Goal: Information Seeking & Learning: Learn about a topic

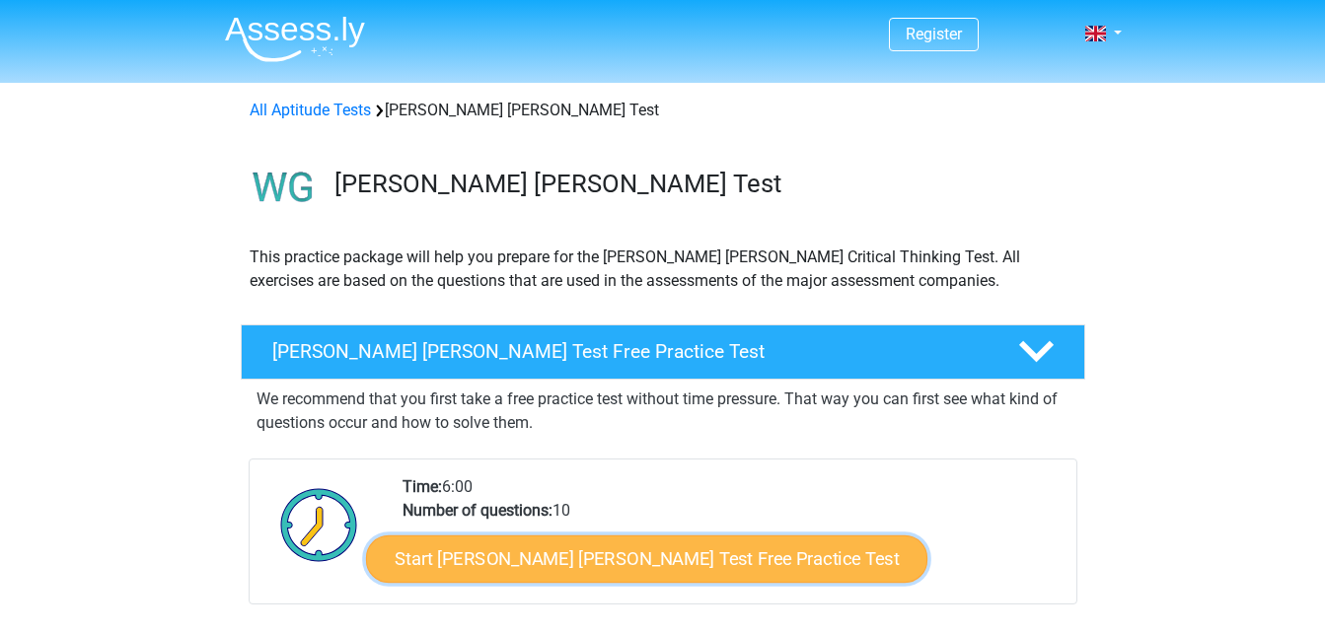
click at [546, 559] on link "Start Watson Glaser Test Free Practice Test" at bounding box center [646, 559] width 561 height 47
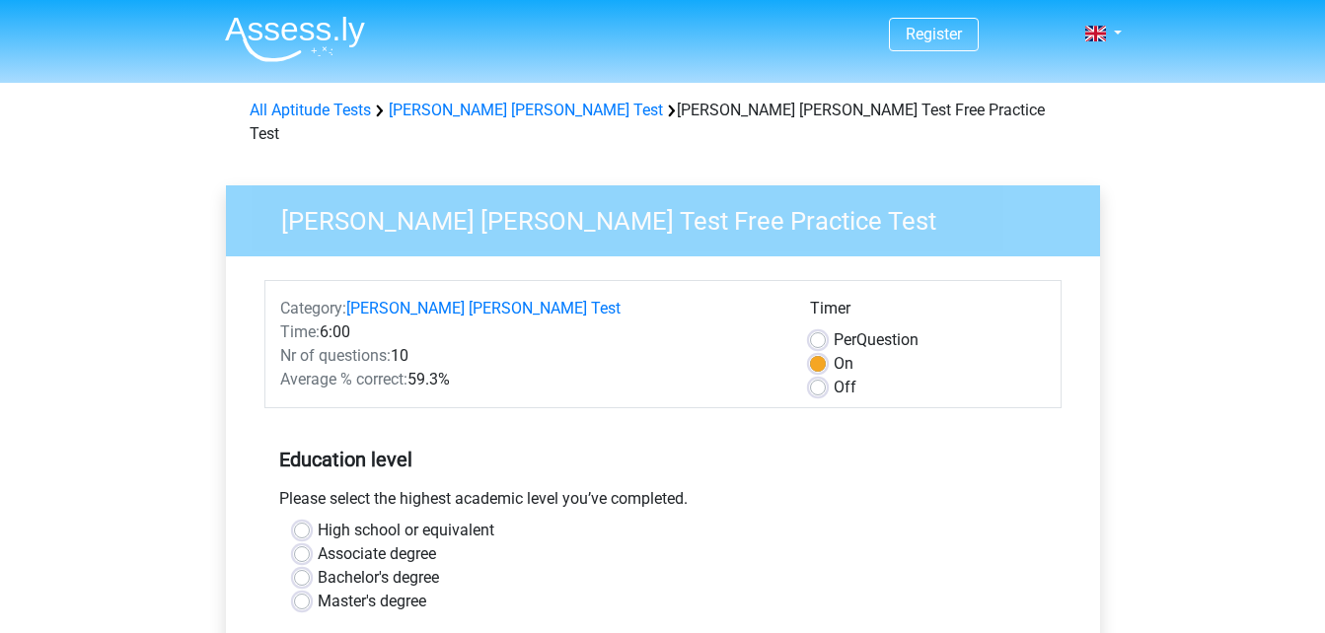
click at [318, 590] on label "Master's degree" at bounding box center [372, 602] width 109 height 24
click at [307, 590] on input "Master's degree" at bounding box center [302, 600] width 16 height 20
radio input "true"
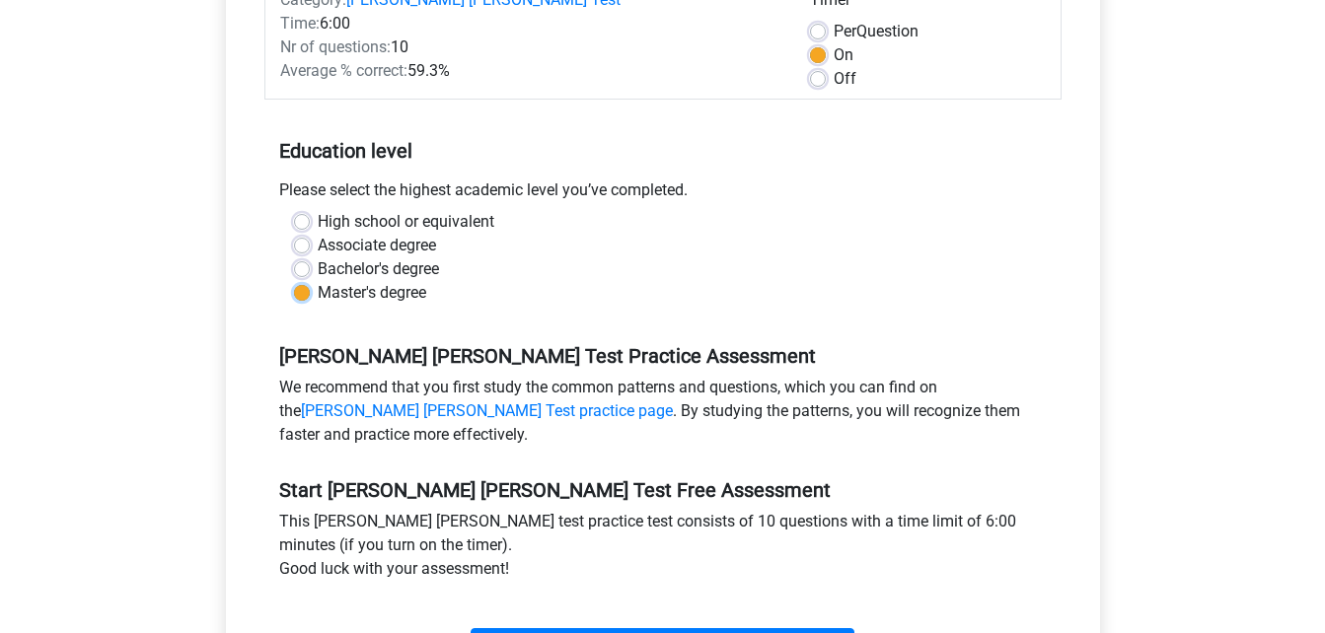
scroll to position [358, 0]
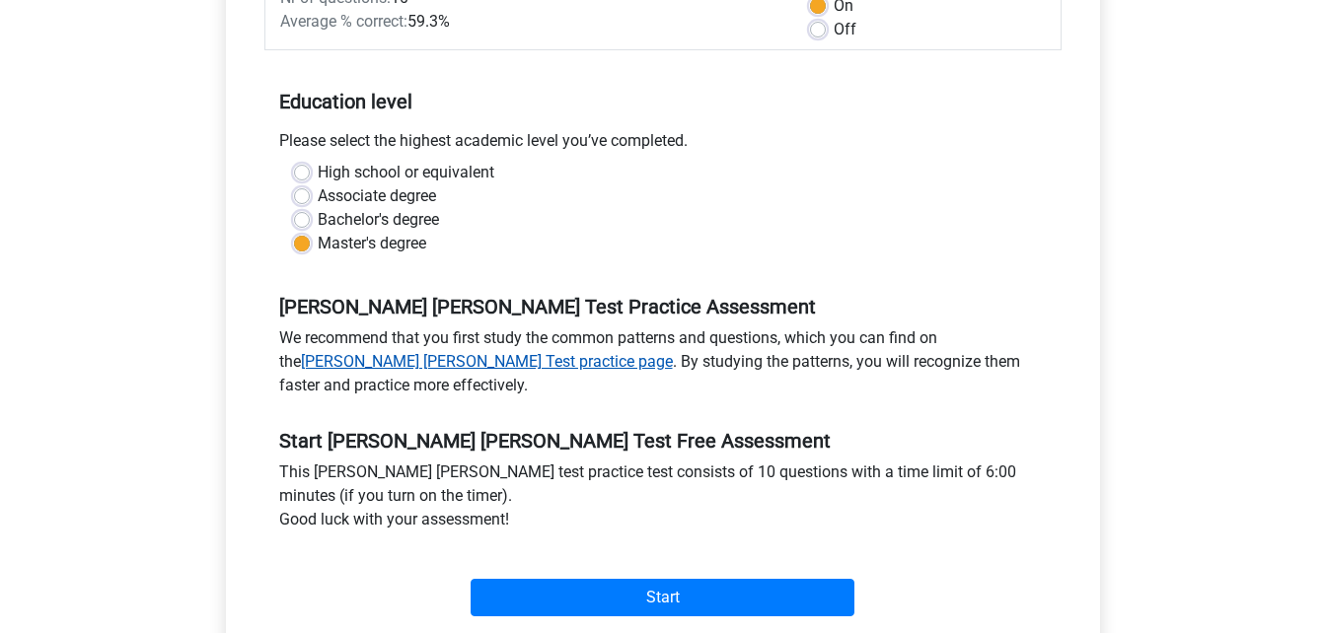
click at [673, 352] on link "Watson Glaser Test practice page" at bounding box center [487, 361] width 372 height 19
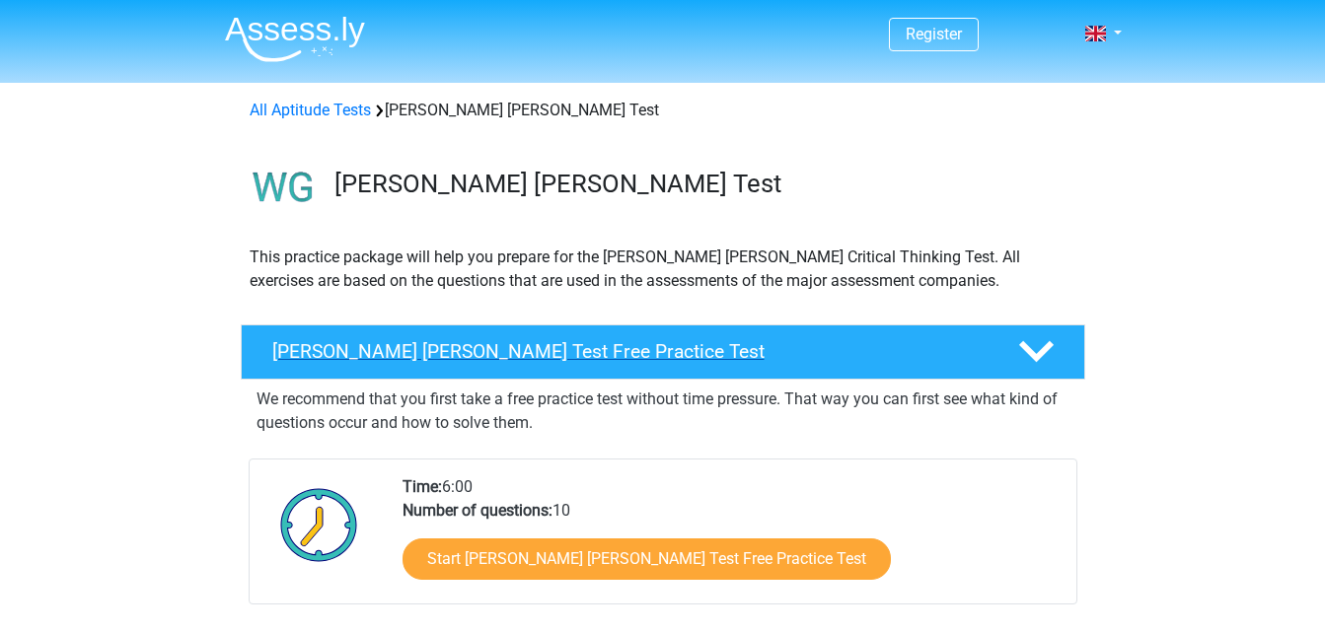
click at [472, 348] on h4 "Watson Glaser Test Free Practice Test" at bounding box center [629, 351] width 714 height 23
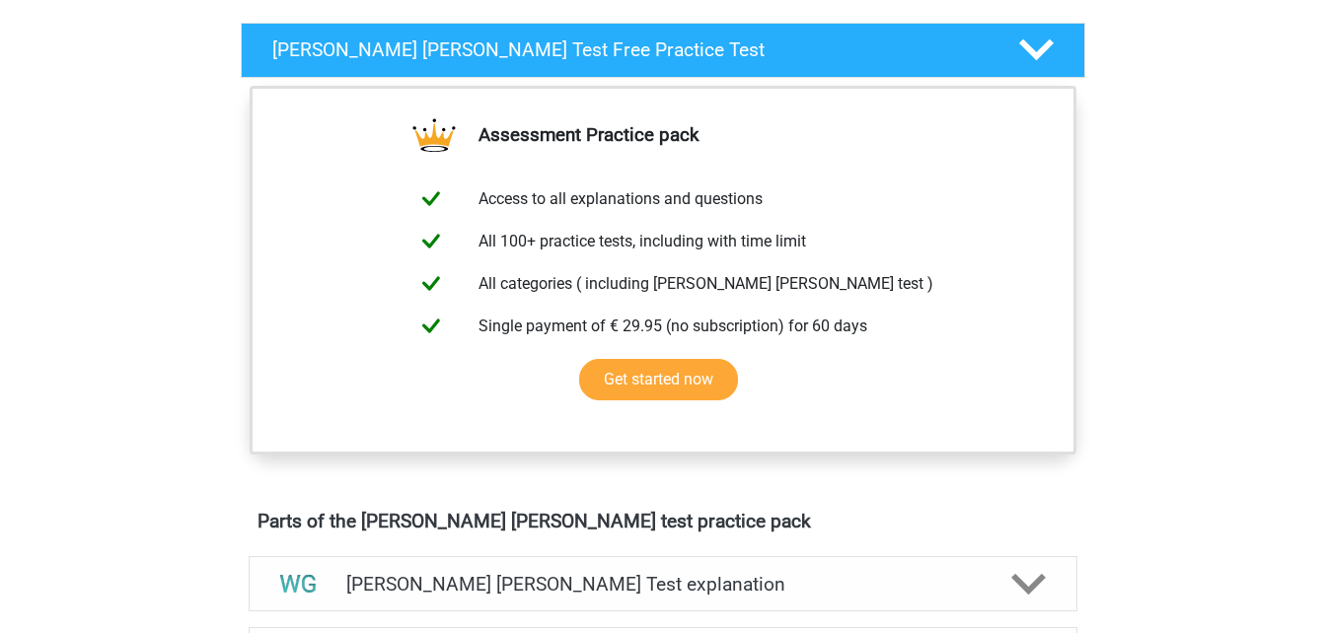
scroll to position [402, 0]
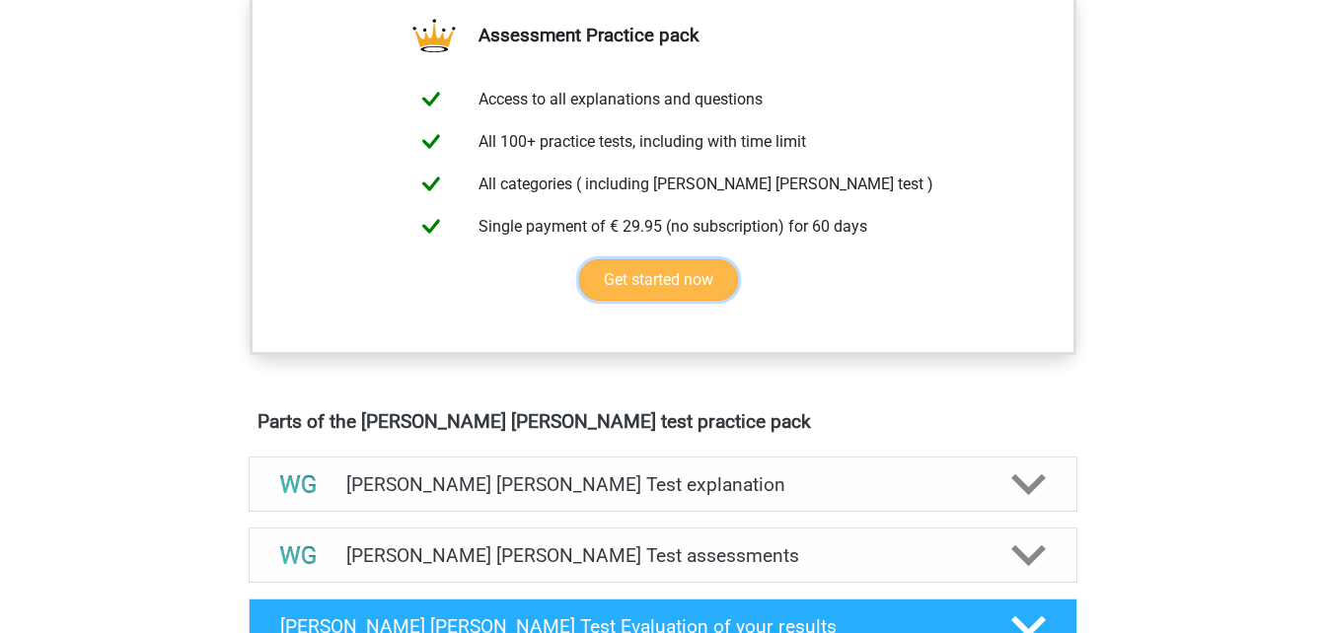
click at [665, 295] on link "Get started now" at bounding box center [658, 279] width 159 height 41
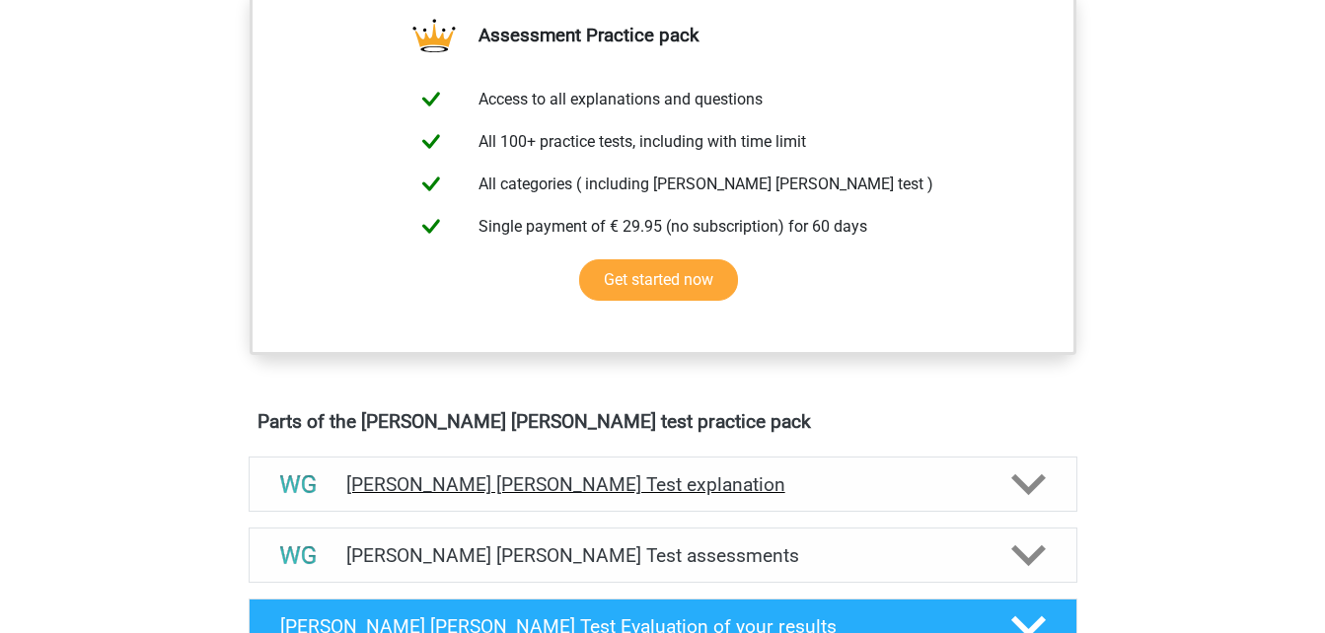
click at [1017, 484] on polygon at bounding box center [1028, 485] width 35 height 22
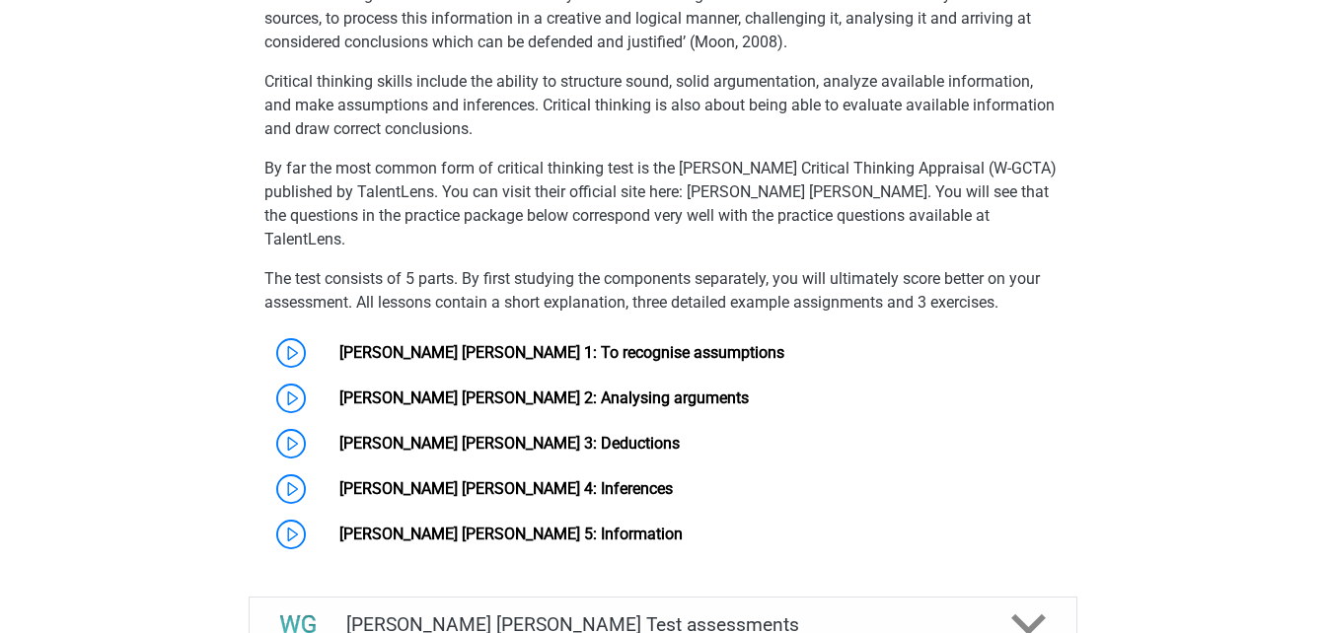
scroll to position [1059, 0]
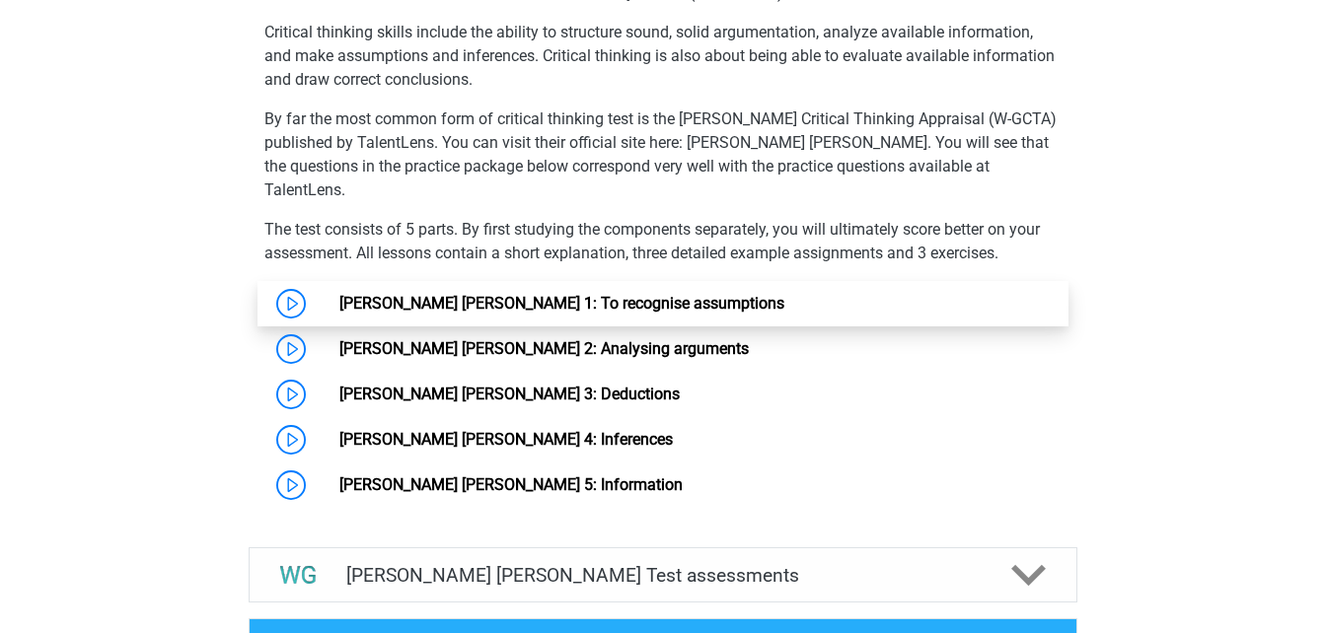
click at [562, 294] on link "Watson Glaser 1: To recognise assumptions" at bounding box center [561, 303] width 445 height 19
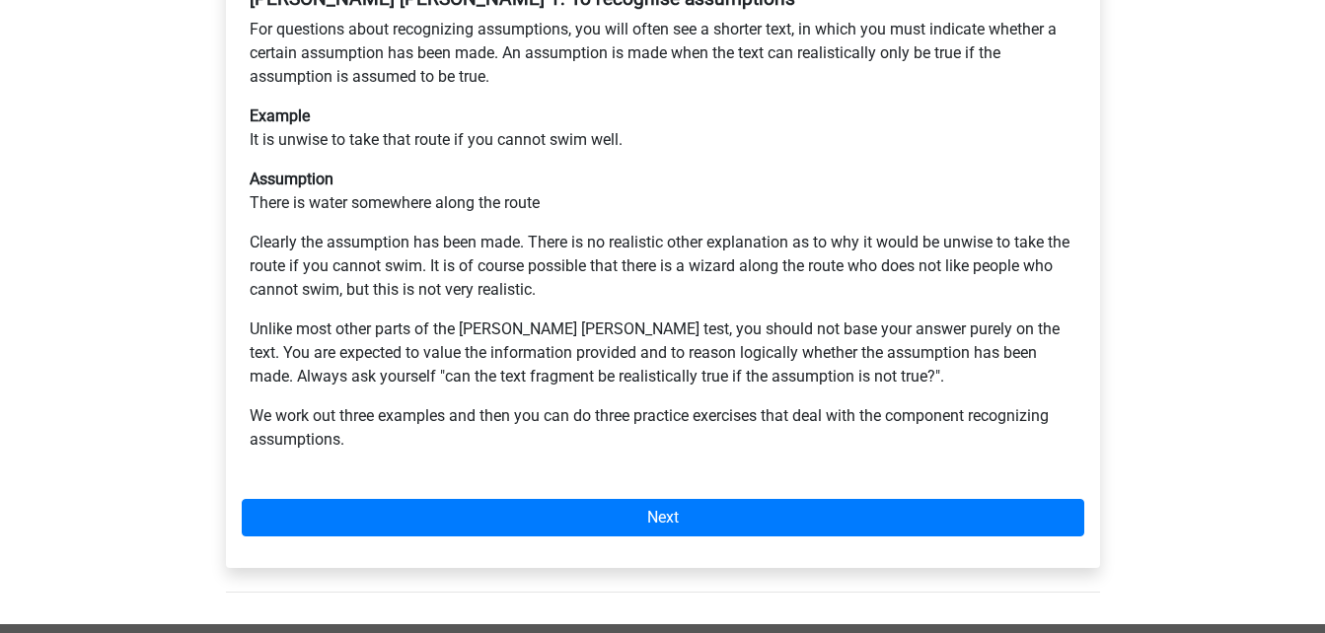
scroll to position [547, 0]
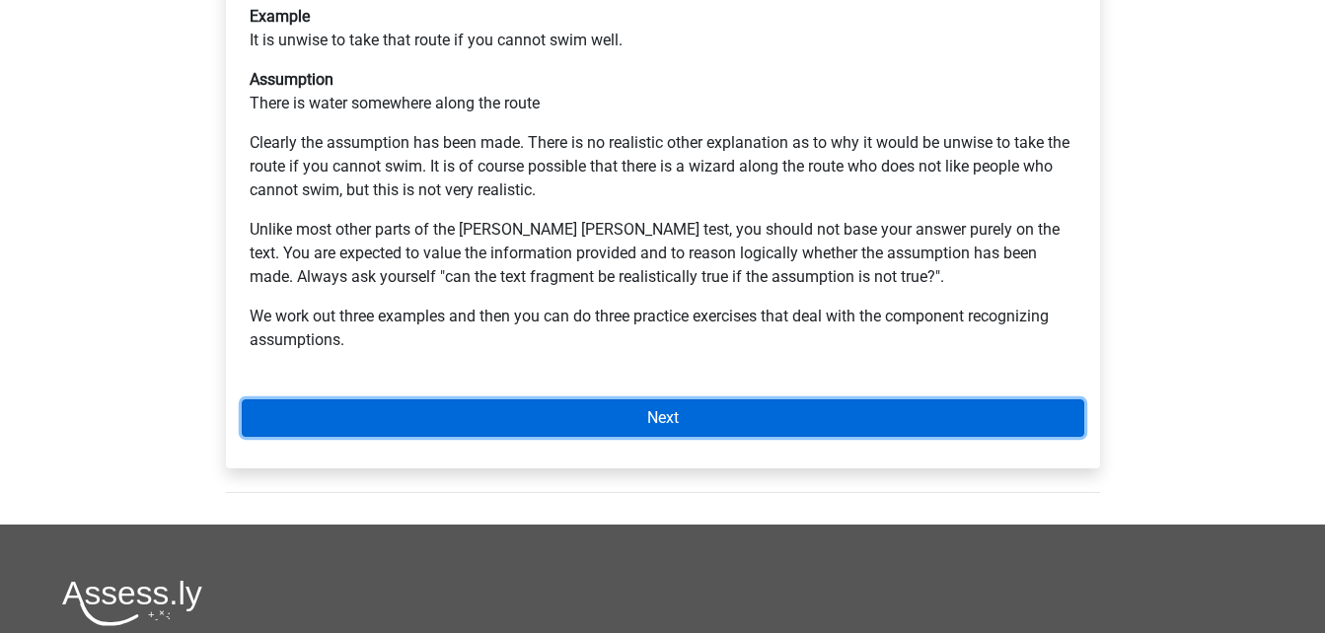
click at [838, 400] on link "Next" at bounding box center [663, 418] width 843 height 37
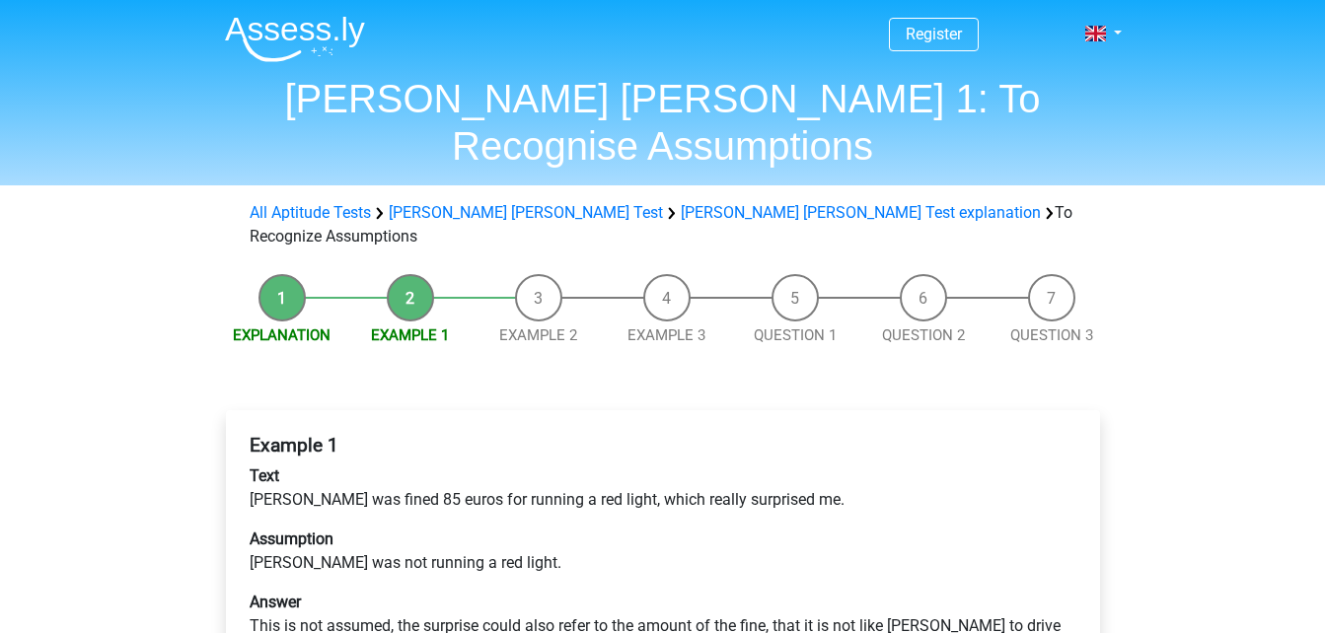
click at [926, 591] on p "Answer This is not assumed, the surprise could also refer to the amount of the …" at bounding box center [663, 626] width 827 height 71
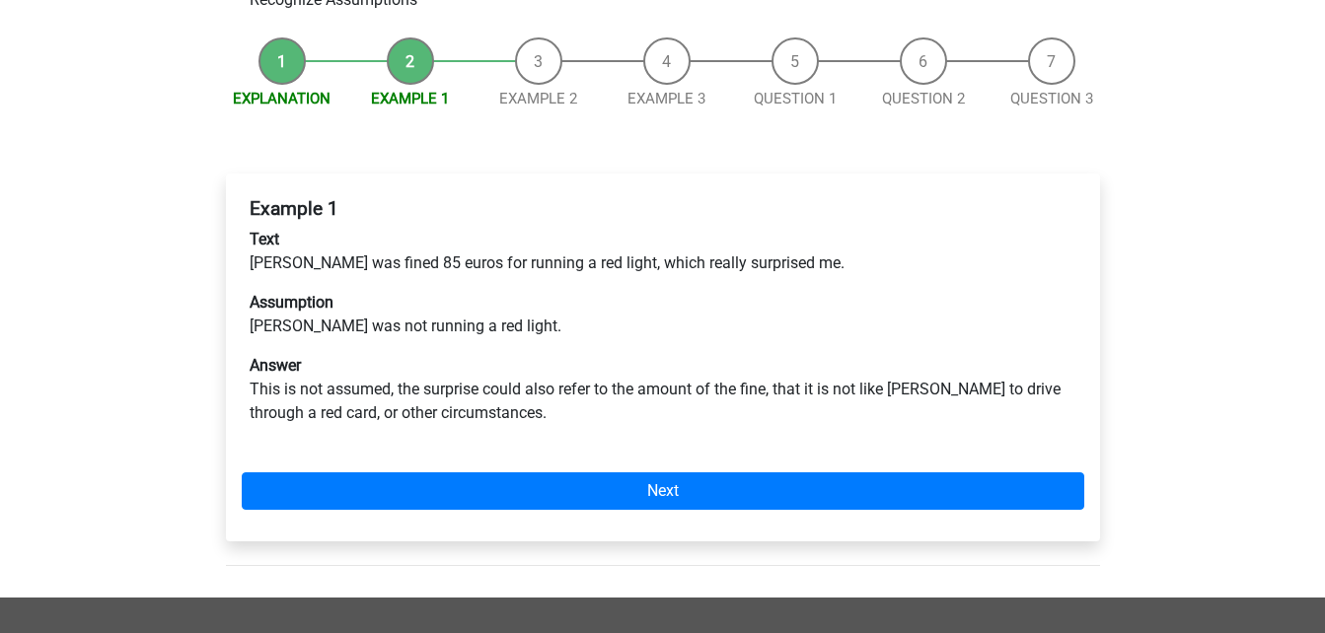
scroll to position [269, 0]
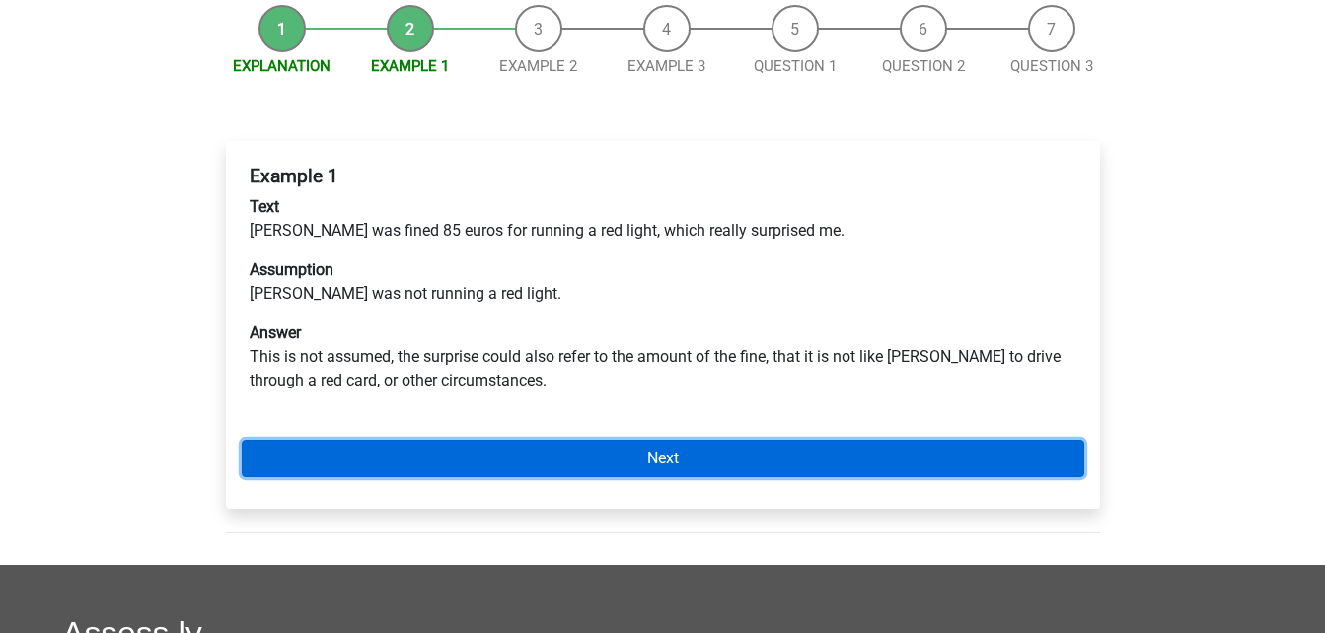
click at [721, 440] on link "Next" at bounding box center [663, 458] width 843 height 37
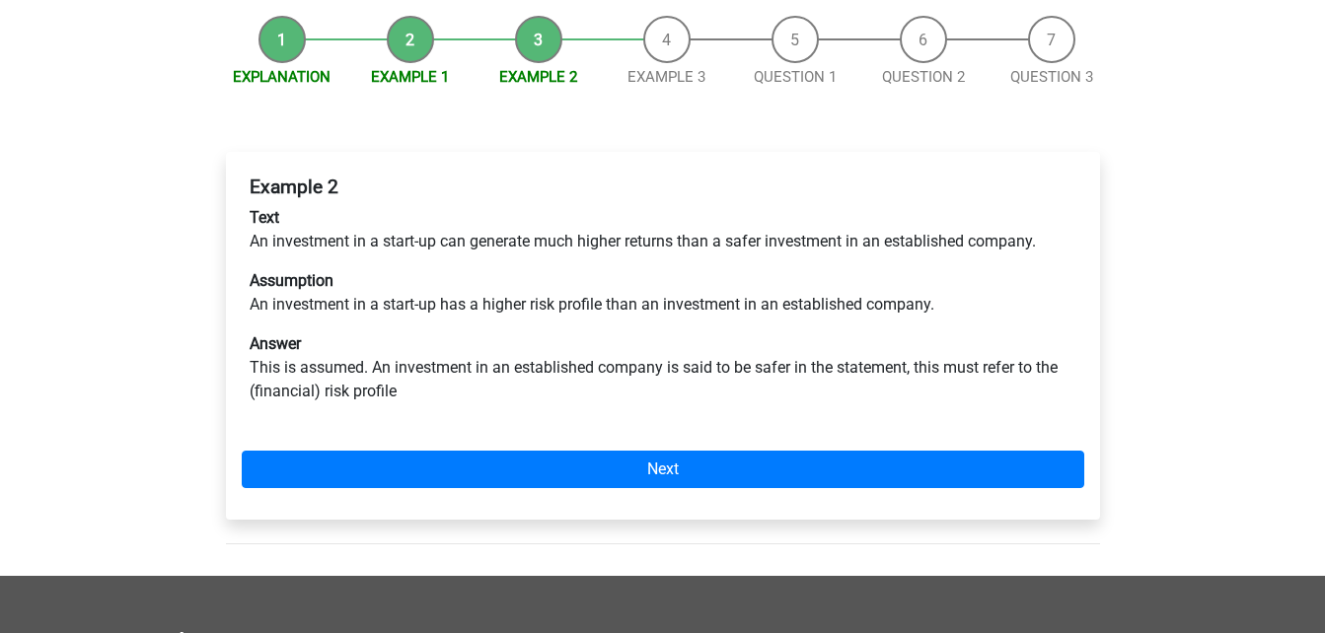
scroll to position [266, 0]
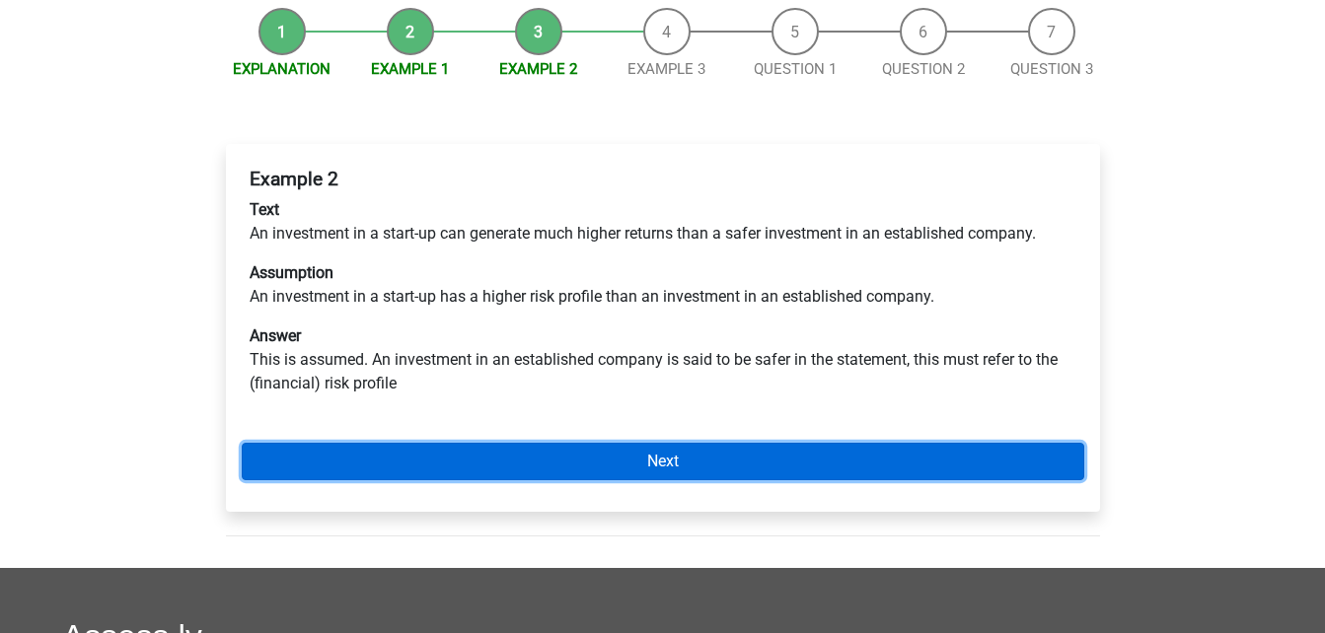
click at [780, 443] on link "Next" at bounding box center [663, 461] width 843 height 37
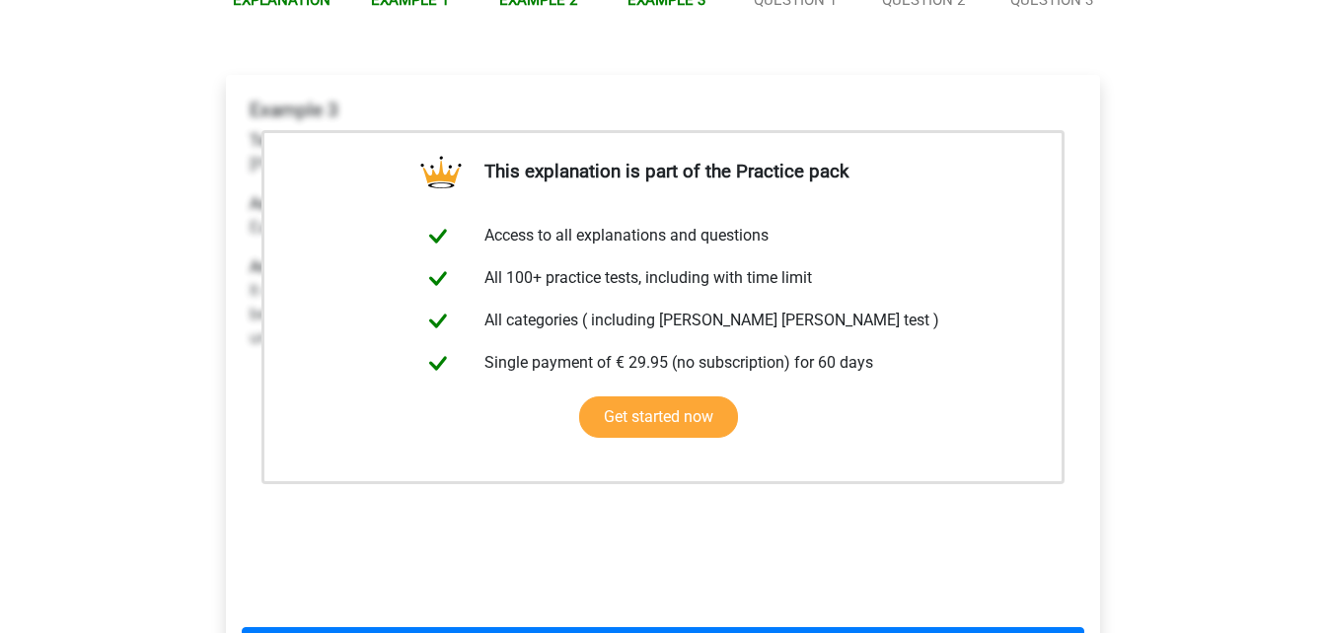
scroll to position [500, 0]
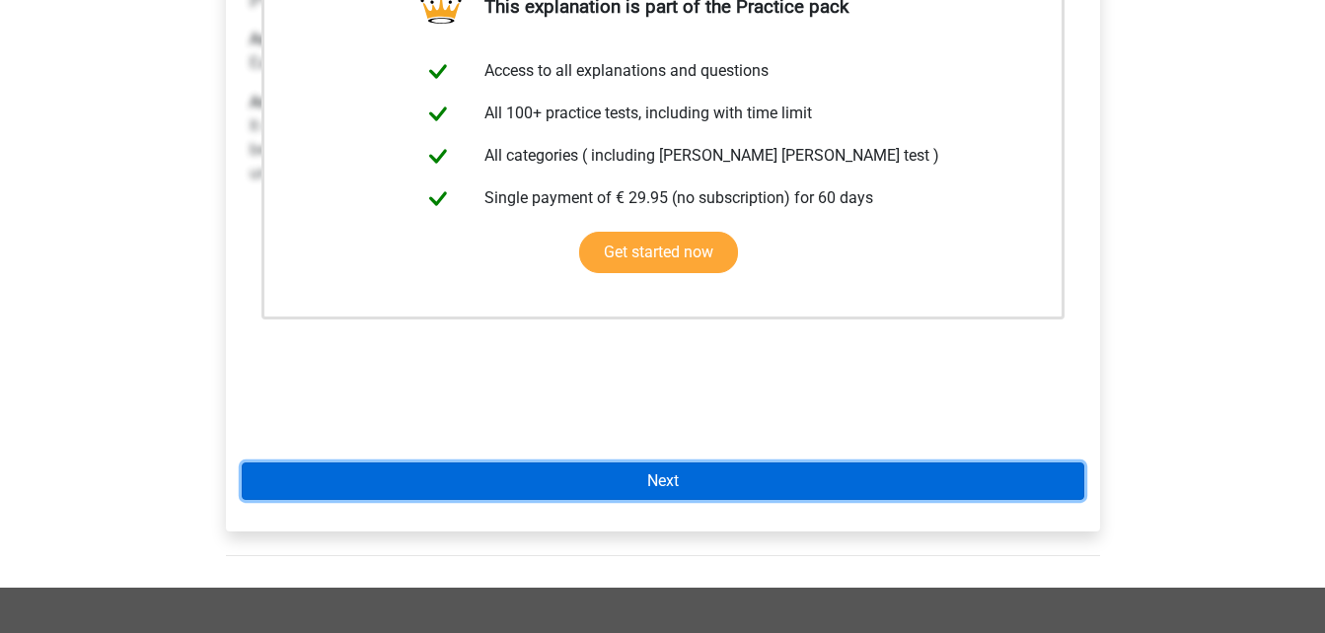
click at [738, 463] on link "Next" at bounding box center [663, 481] width 843 height 37
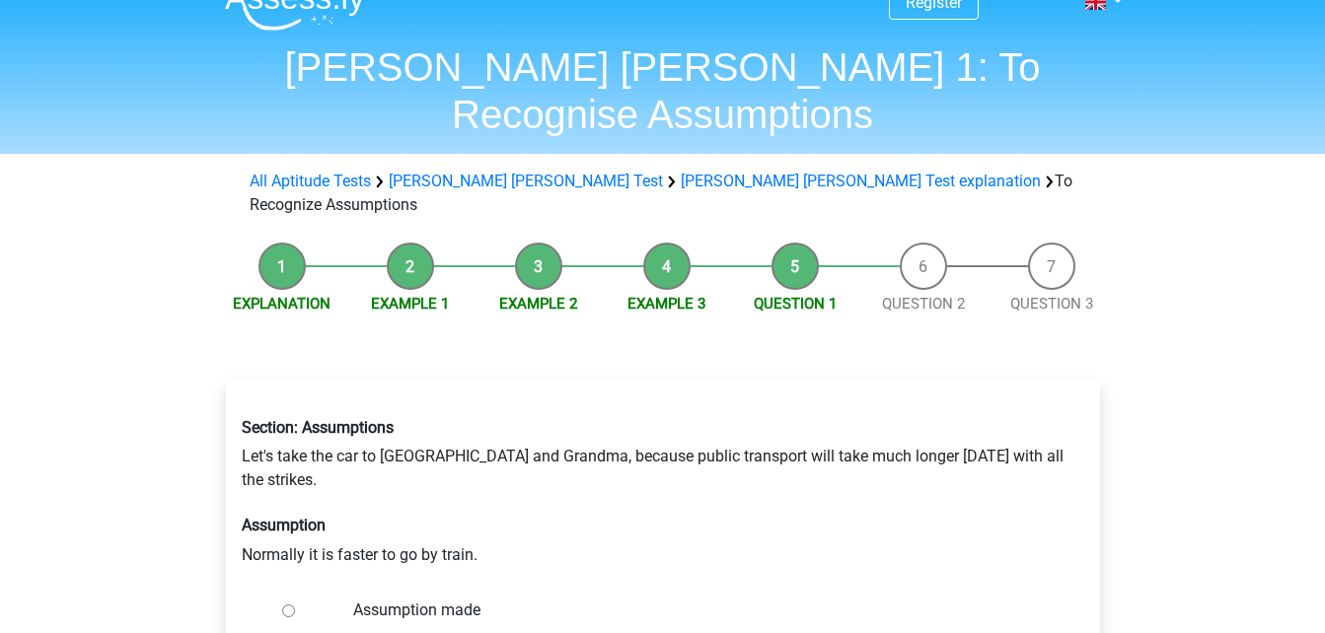
scroll to position [39, 0]
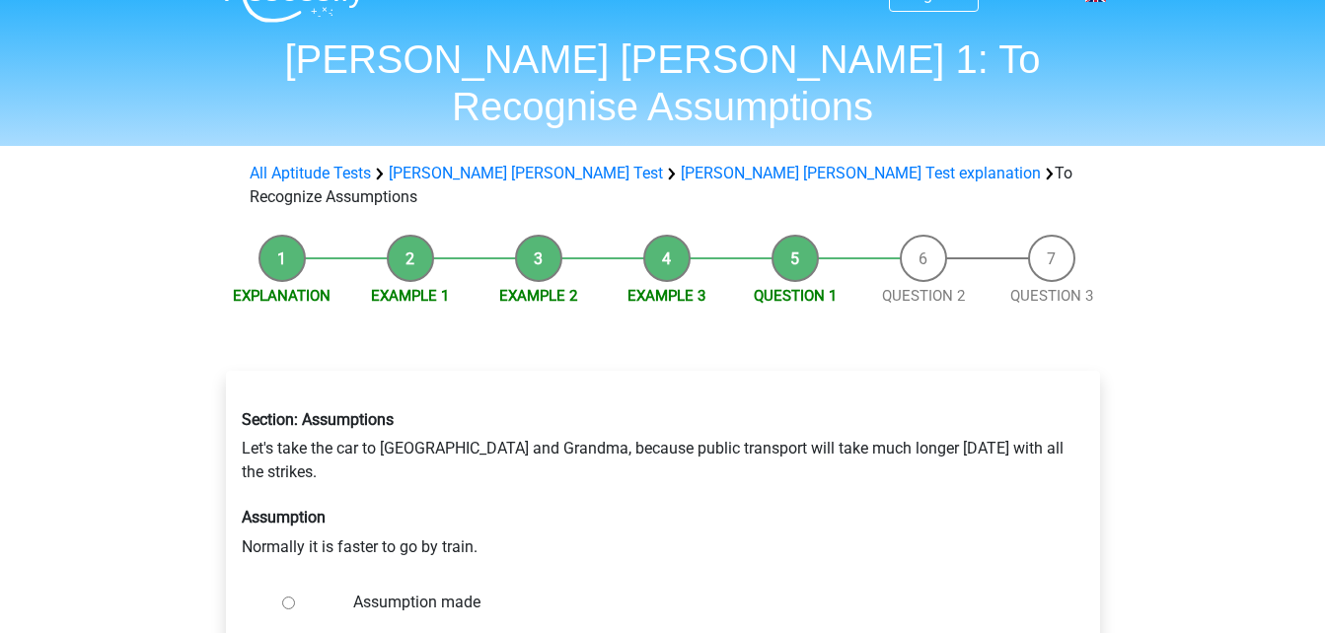
click at [288, 632] on input "Assumption not made" at bounding box center [288, 642] width 13 height 13
radio input "true"
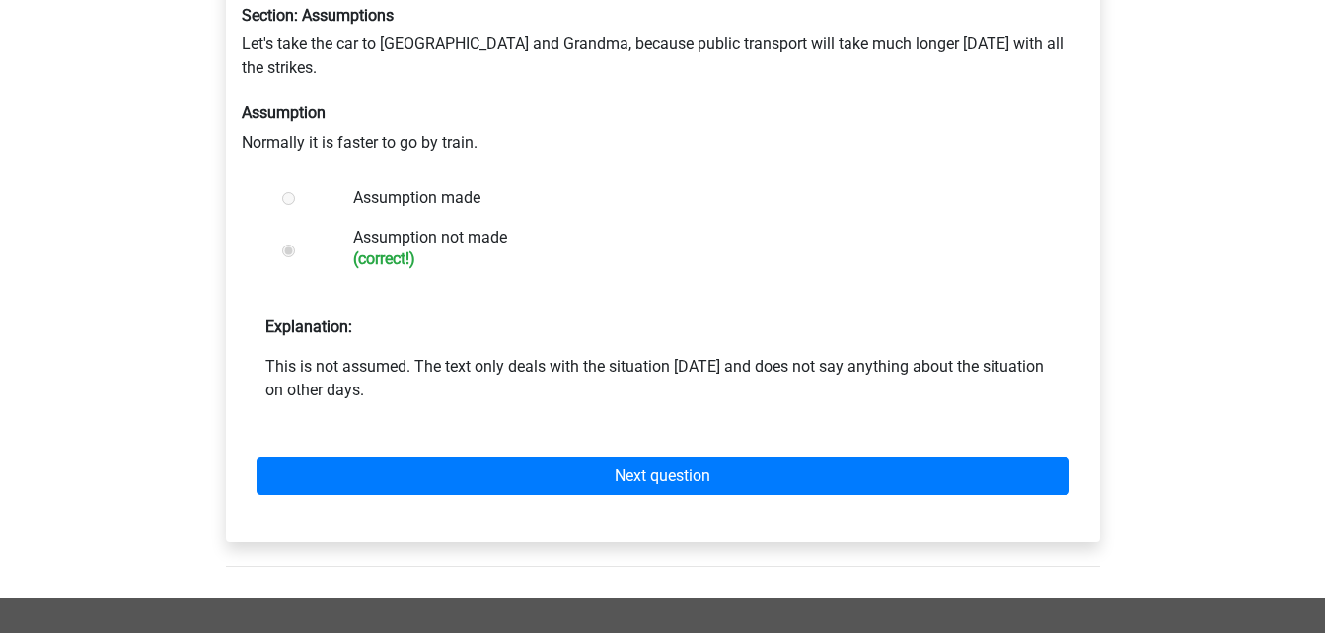
scroll to position [477, 0]
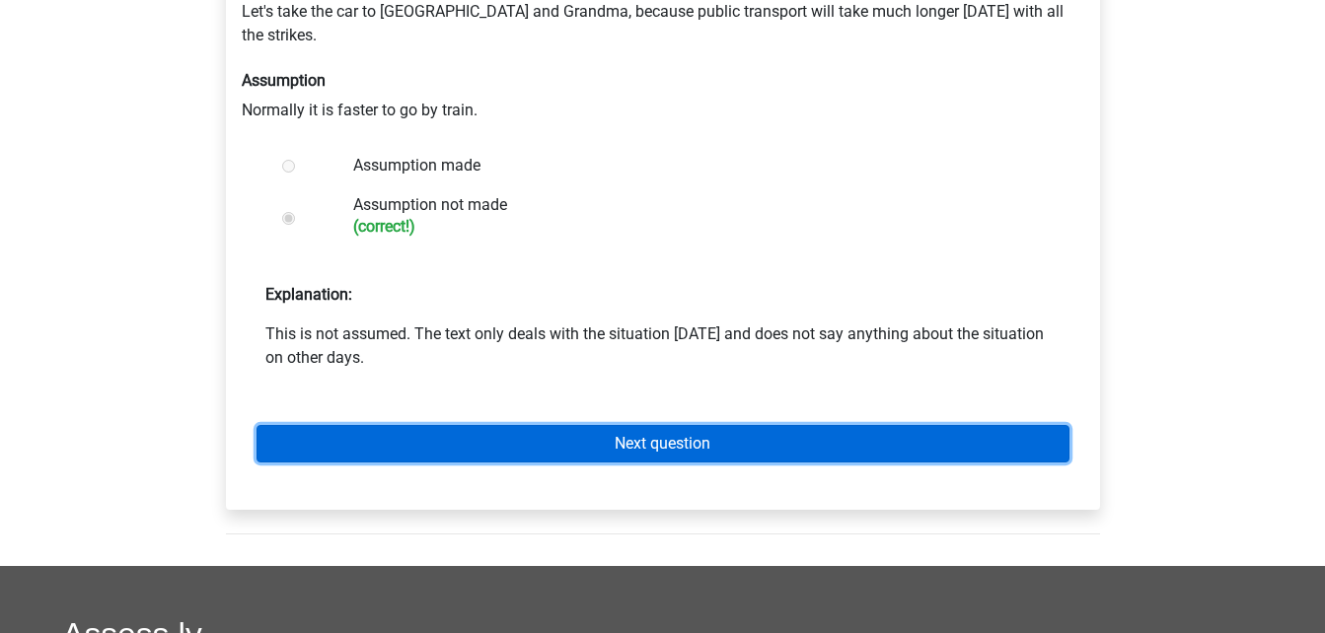
click at [839, 425] on link "Next question" at bounding box center [663, 443] width 813 height 37
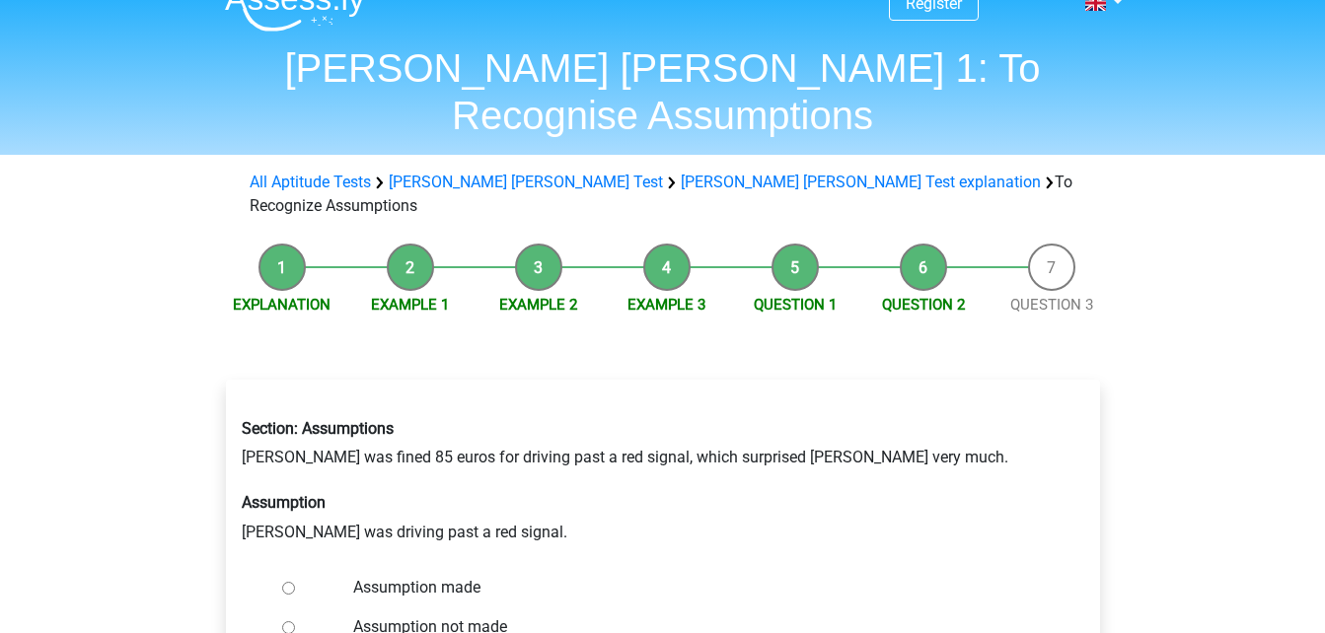
scroll to position [39, 0]
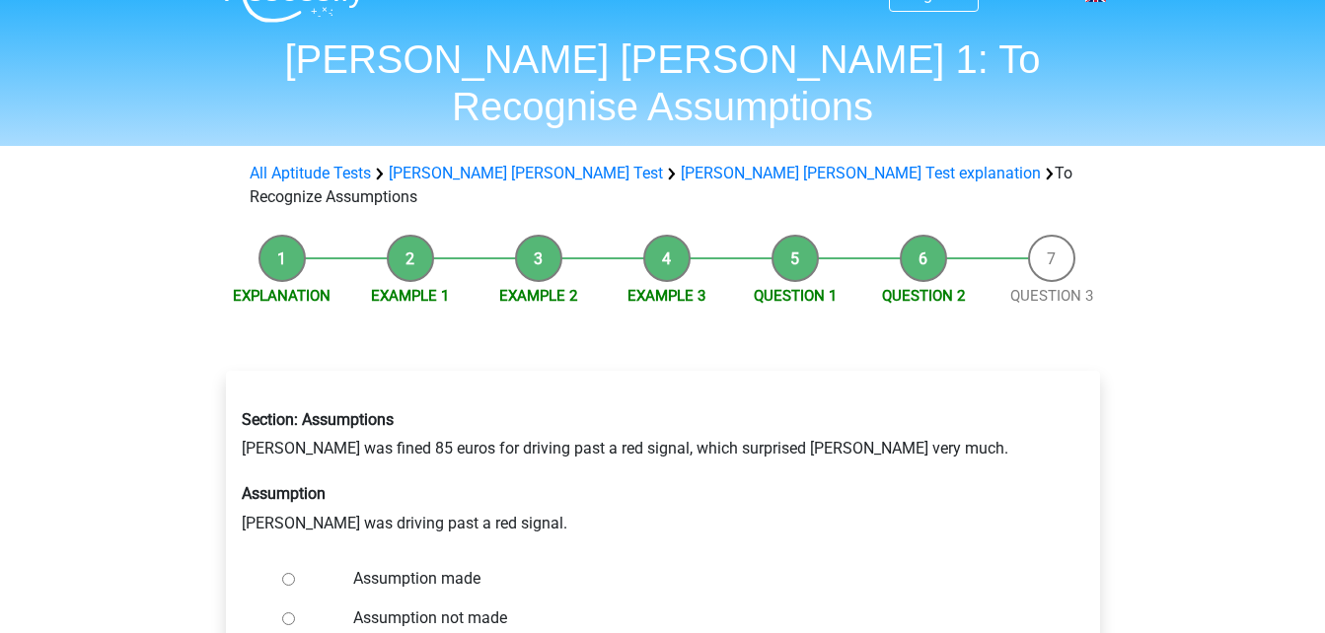
click at [288, 613] on input "Assumption not made" at bounding box center [288, 619] width 13 height 13
radio input "true"
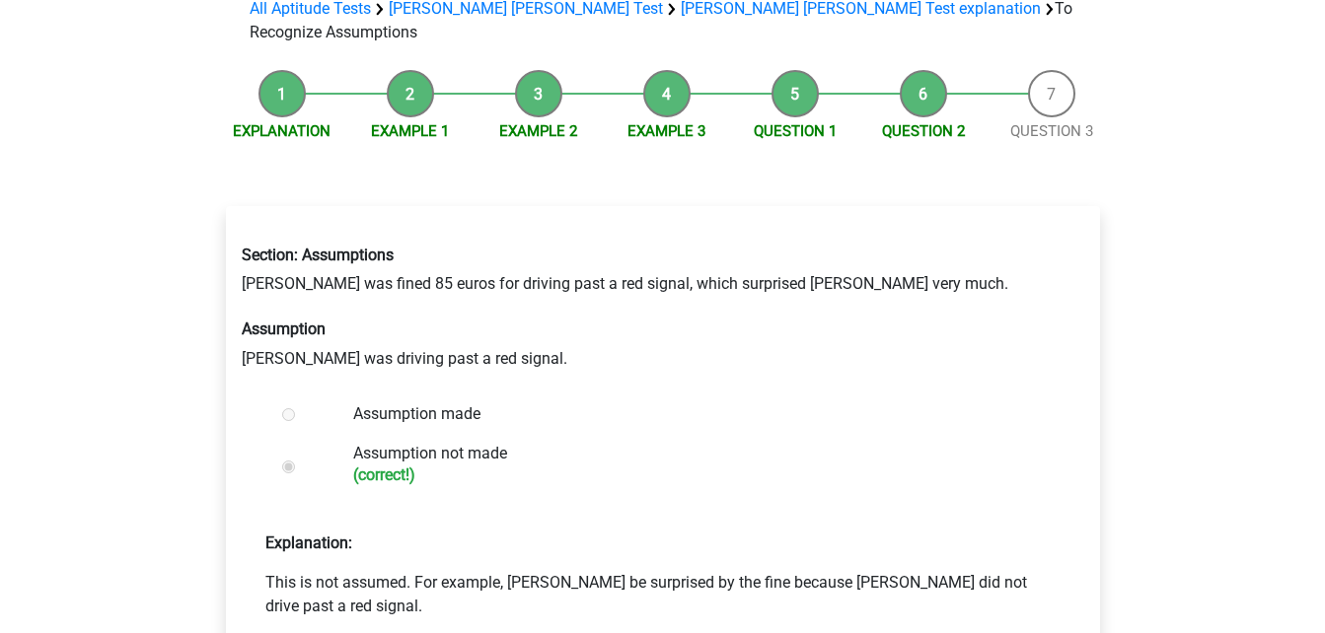
scroll to position [302, 0]
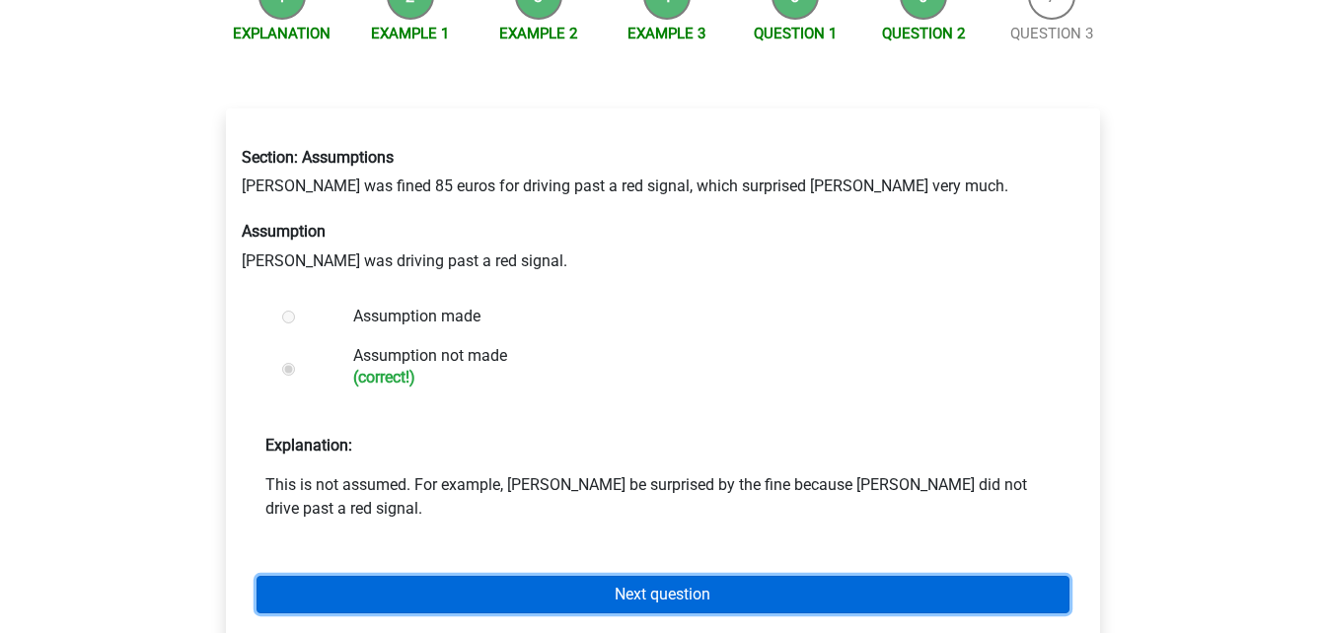
click at [715, 576] on link "Next question" at bounding box center [663, 594] width 813 height 37
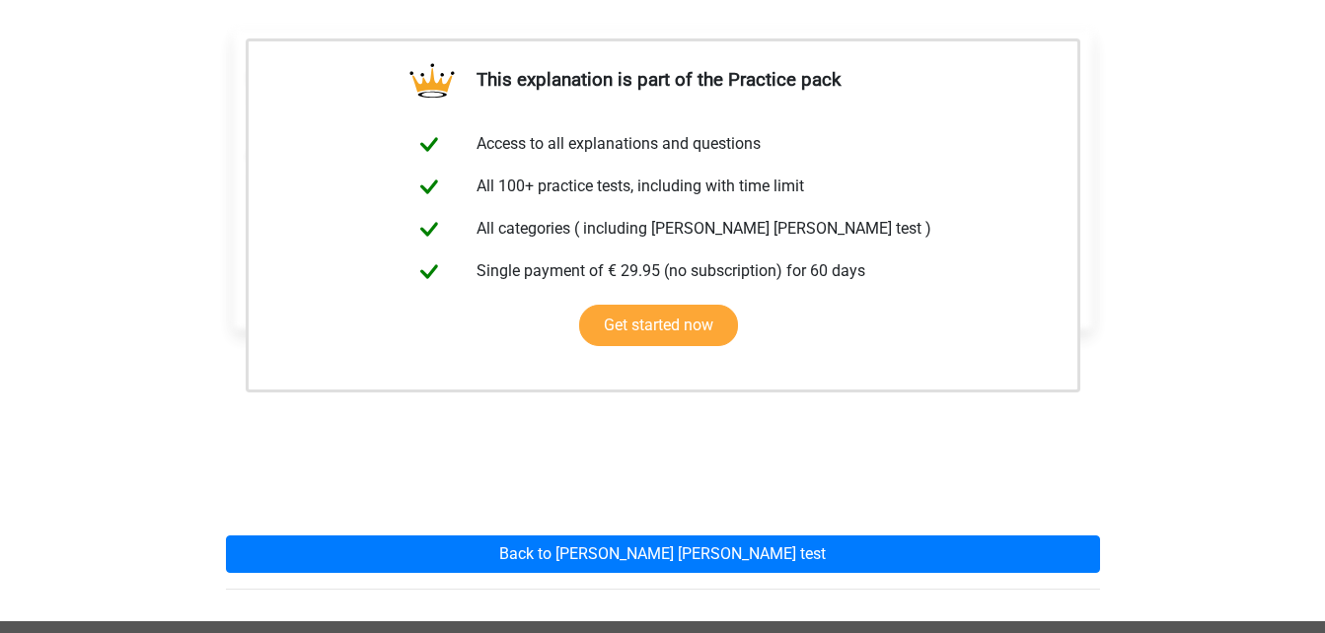
scroll to position [454, 0]
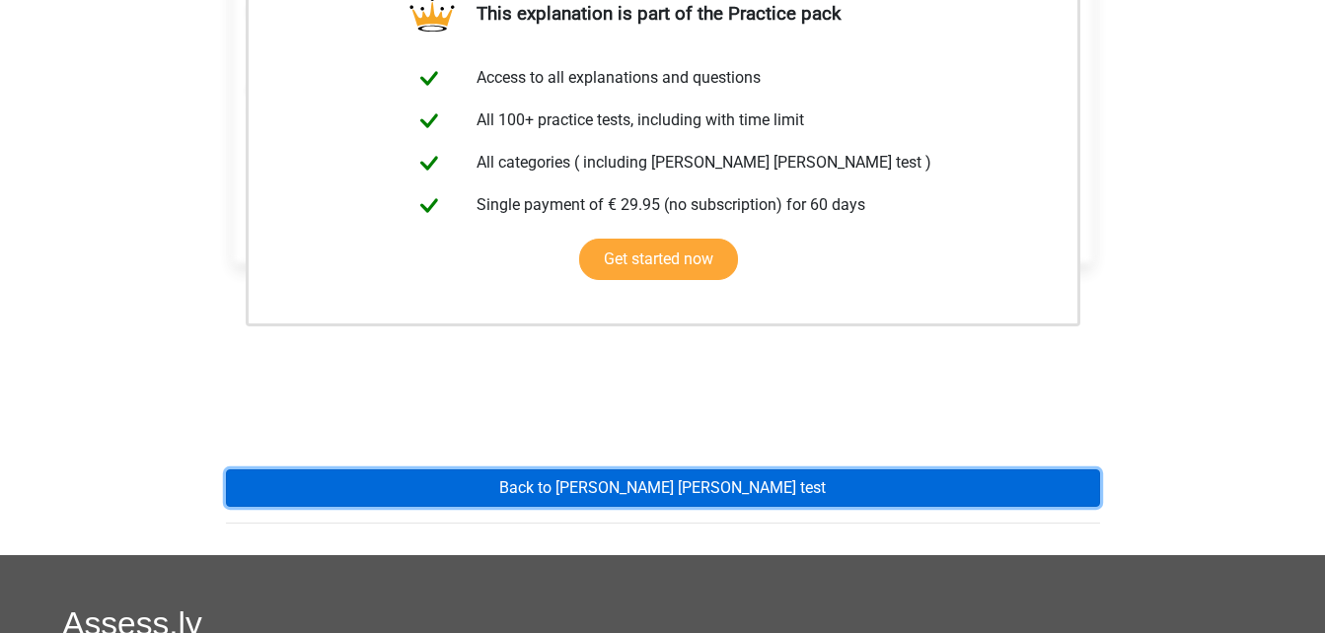
click at [746, 470] on link "Back to watson glaser test" at bounding box center [663, 488] width 874 height 37
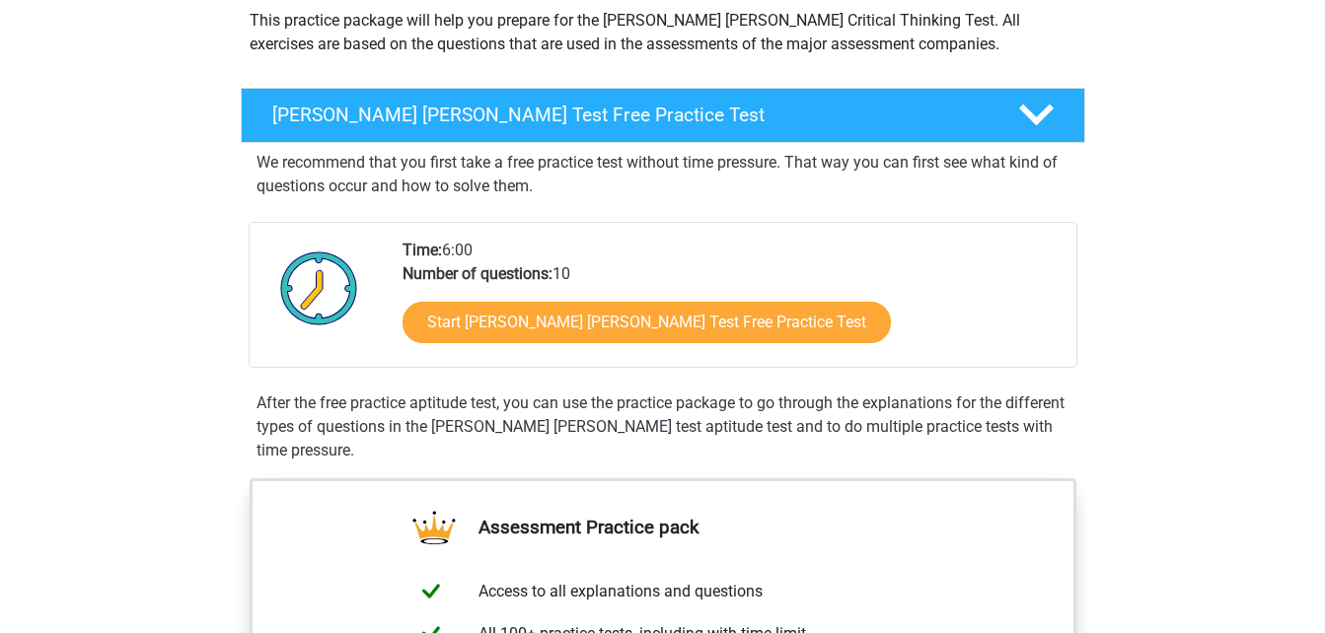
scroll to position [253, 0]
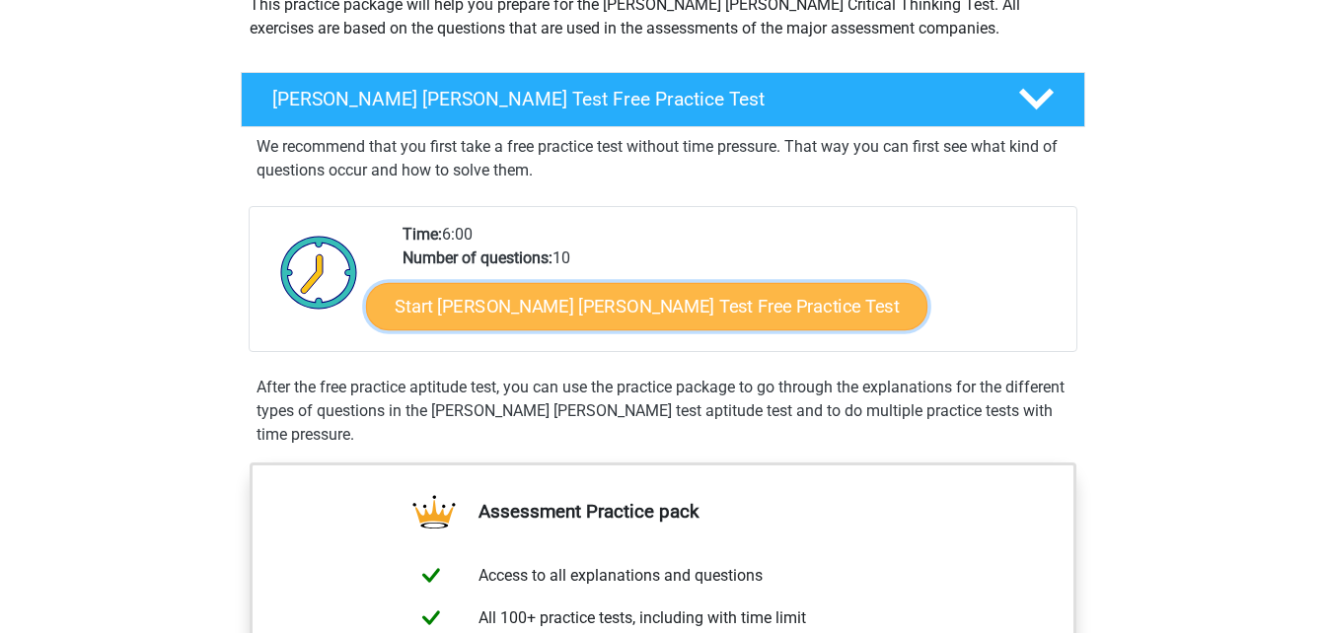
click at [535, 315] on link "Start Watson Glaser Test Free Practice Test" at bounding box center [646, 306] width 561 height 47
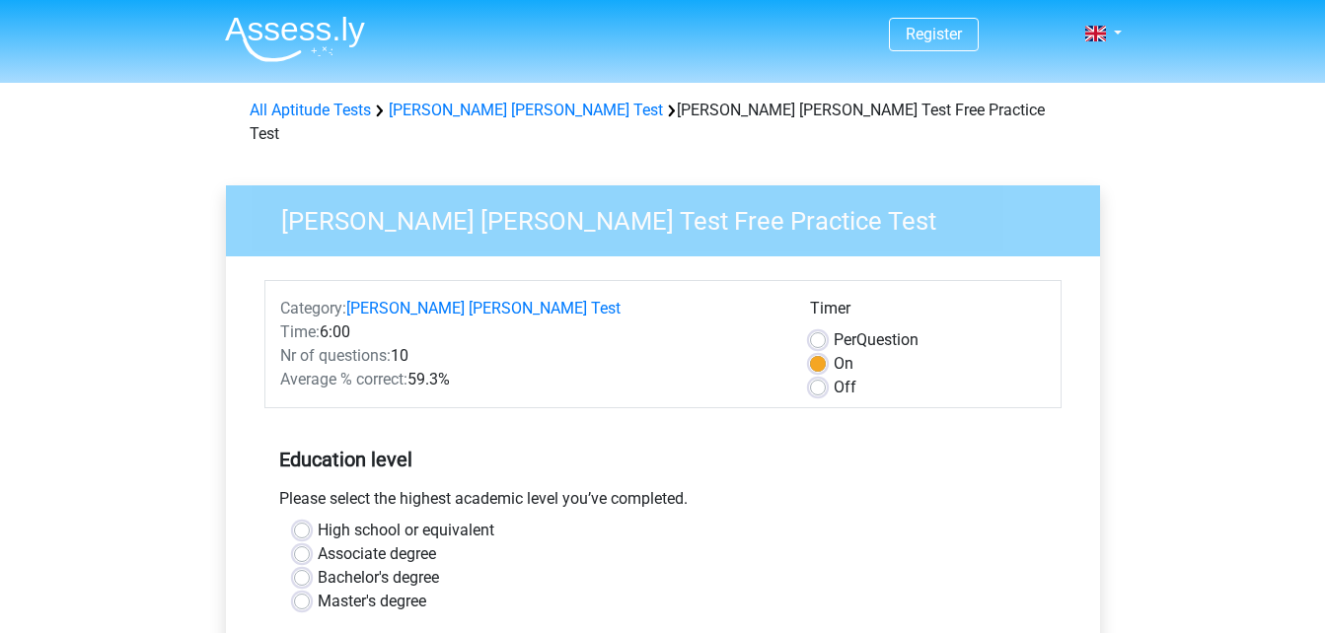
click at [318, 590] on label "Master's degree" at bounding box center [372, 602] width 109 height 24
click at [305, 590] on input "Master's degree" at bounding box center [302, 600] width 16 height 20
radio input "true"
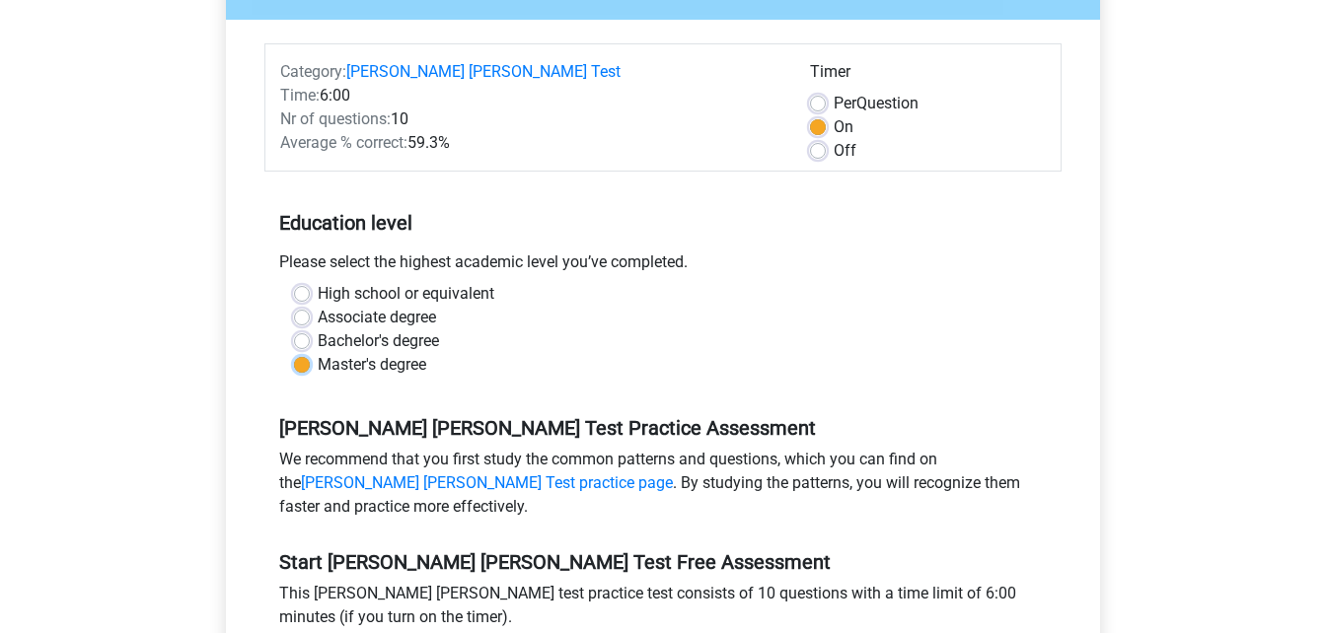
scroll to position [385, 0]
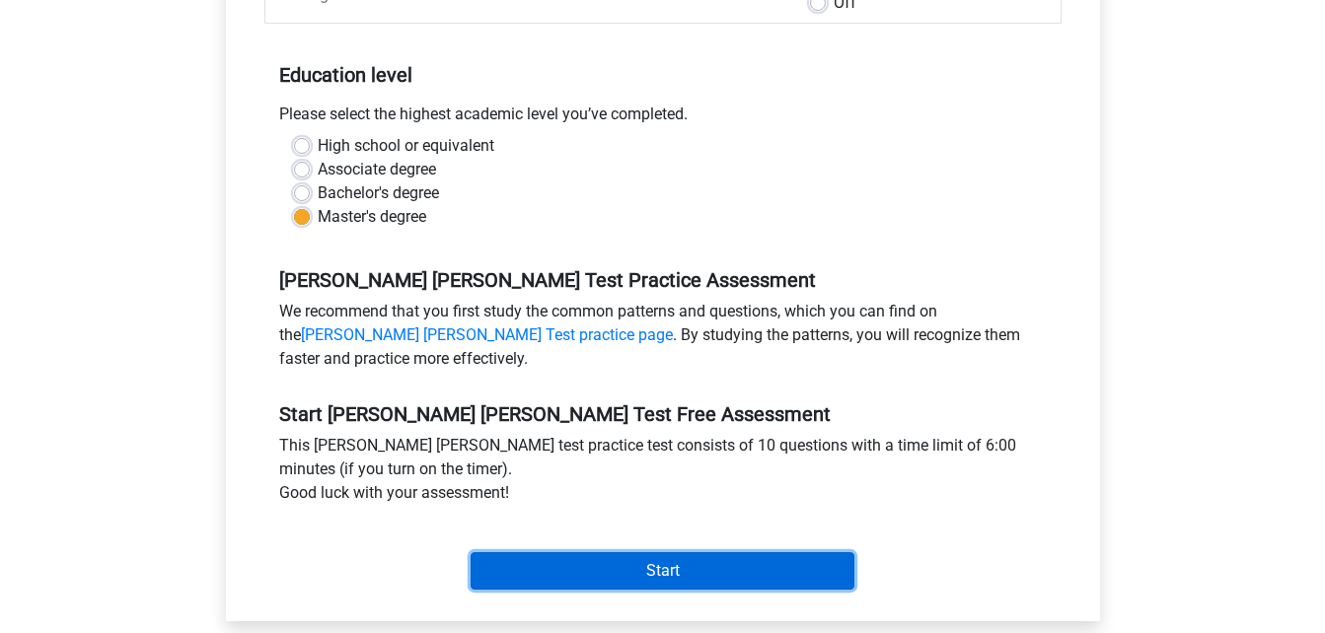
click at [672, 552] on input "Start" at bounding box center [663, 570] width 384 height 37
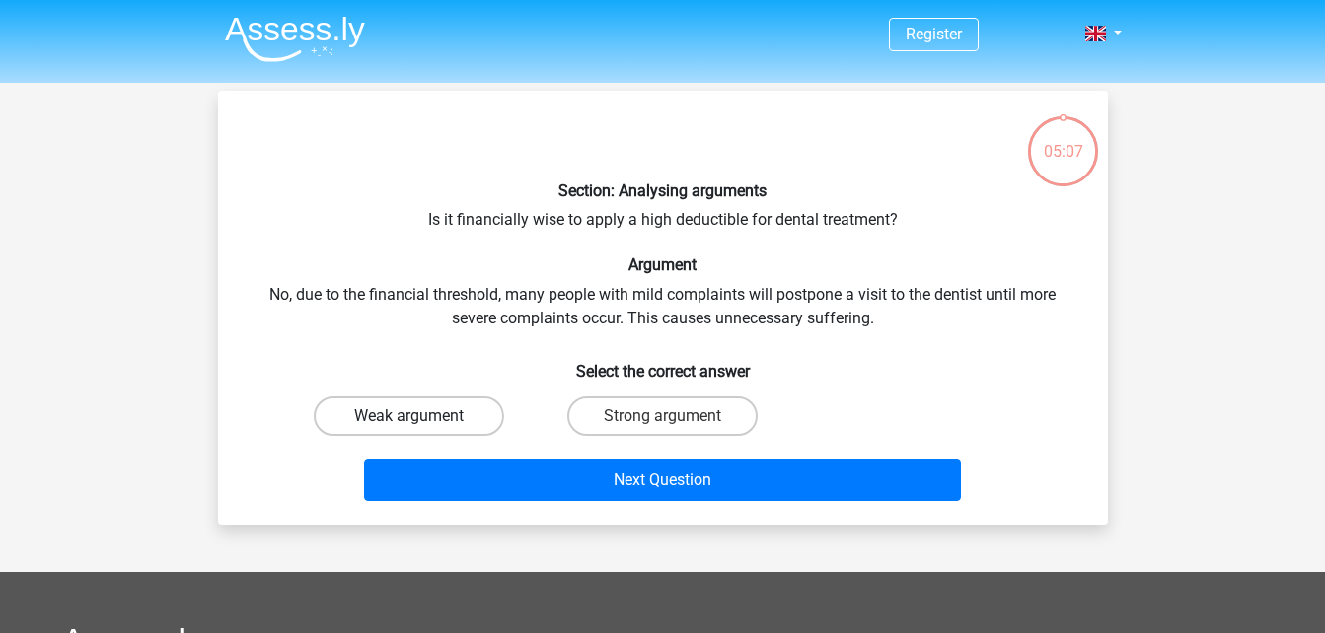
click at [382, 428] on label "Weak argument" at bounding box center [409, 416] width 190 height 39
click at [408, 428] on input "Weak argument" at bounding box center [414, 422] width 13 height 13
radio input "true"
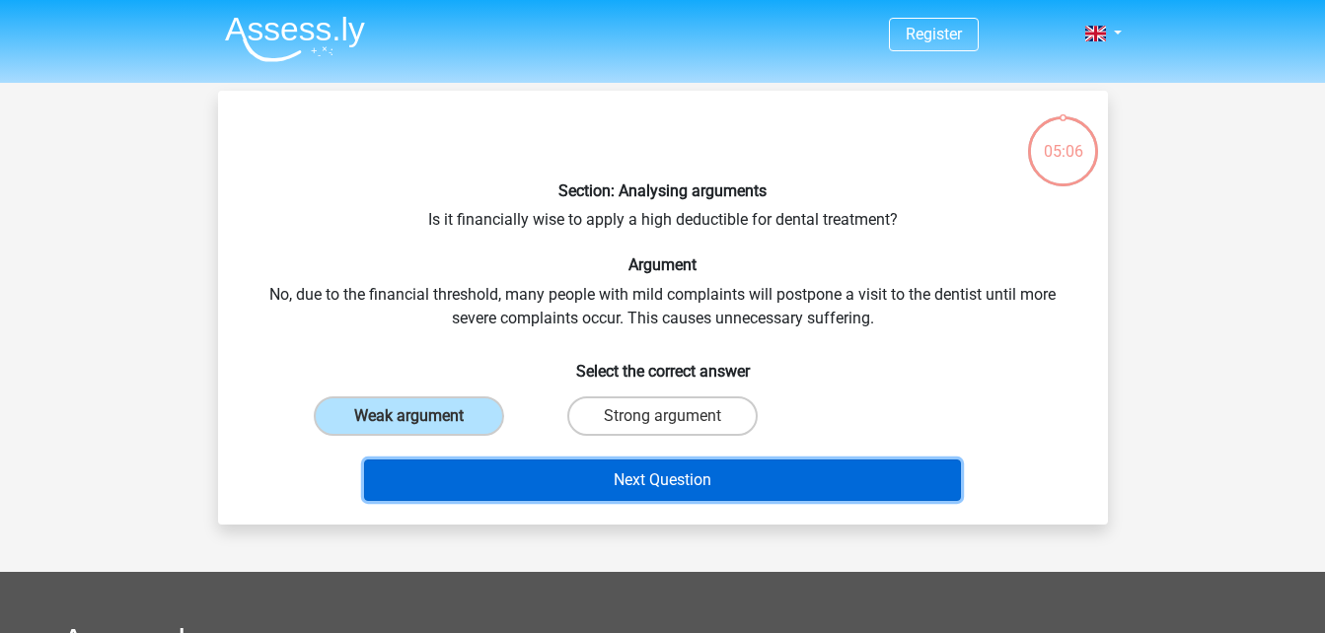
click at [580, 490] on button "Next Question" at bounding box center [662, 480] width 597 height 41
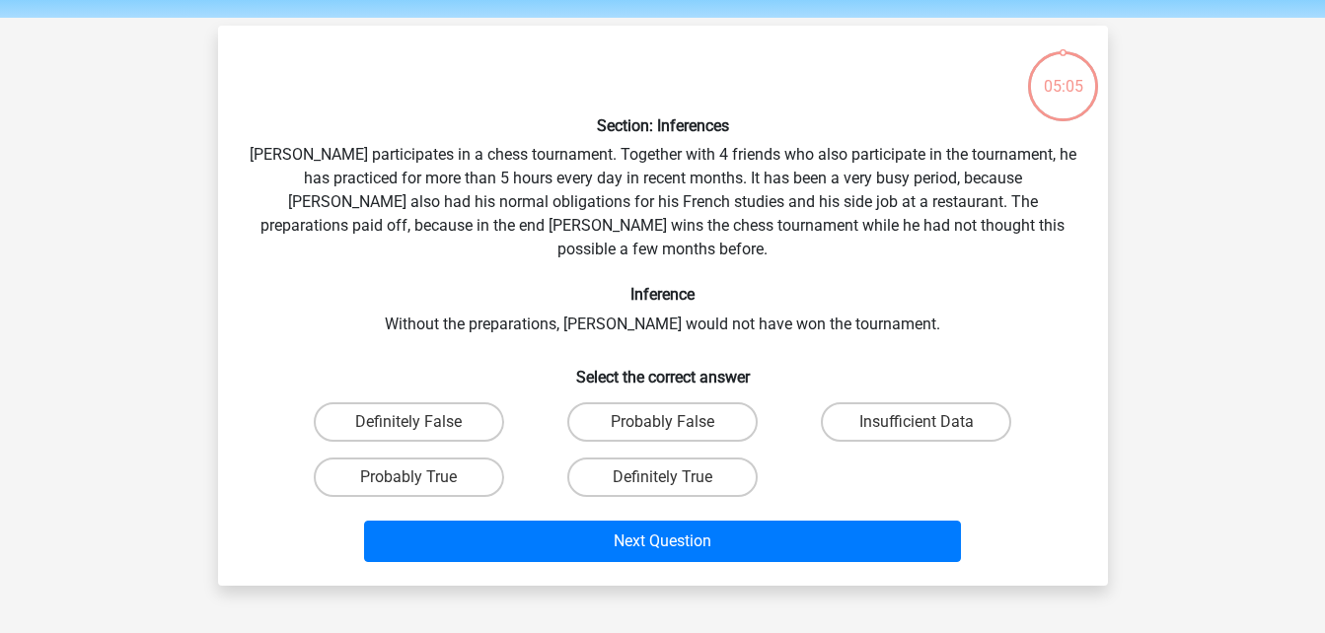
scroll to position [91, 0]
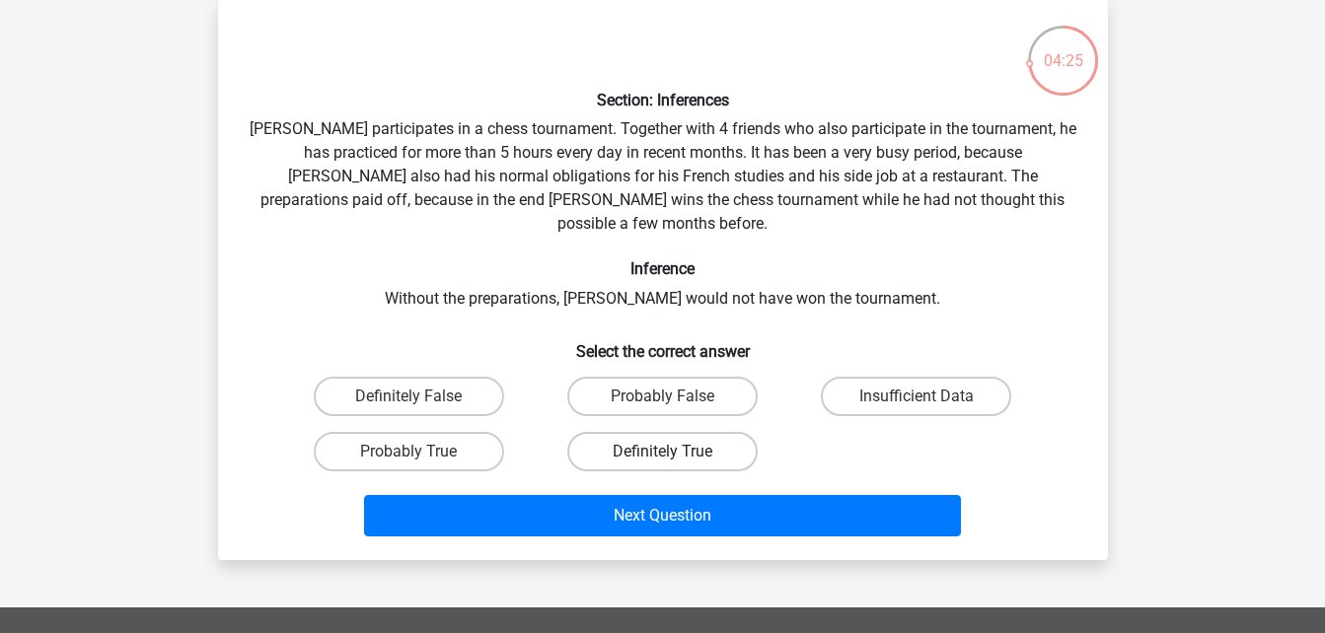
click at [659, 432] on label "Definitely True" at bounding box center [662, 451] width 190 height 39
click at [662, 452] on input "Definitely True" at bounding box center [668, 458] width 13 height 13
radio input "true"
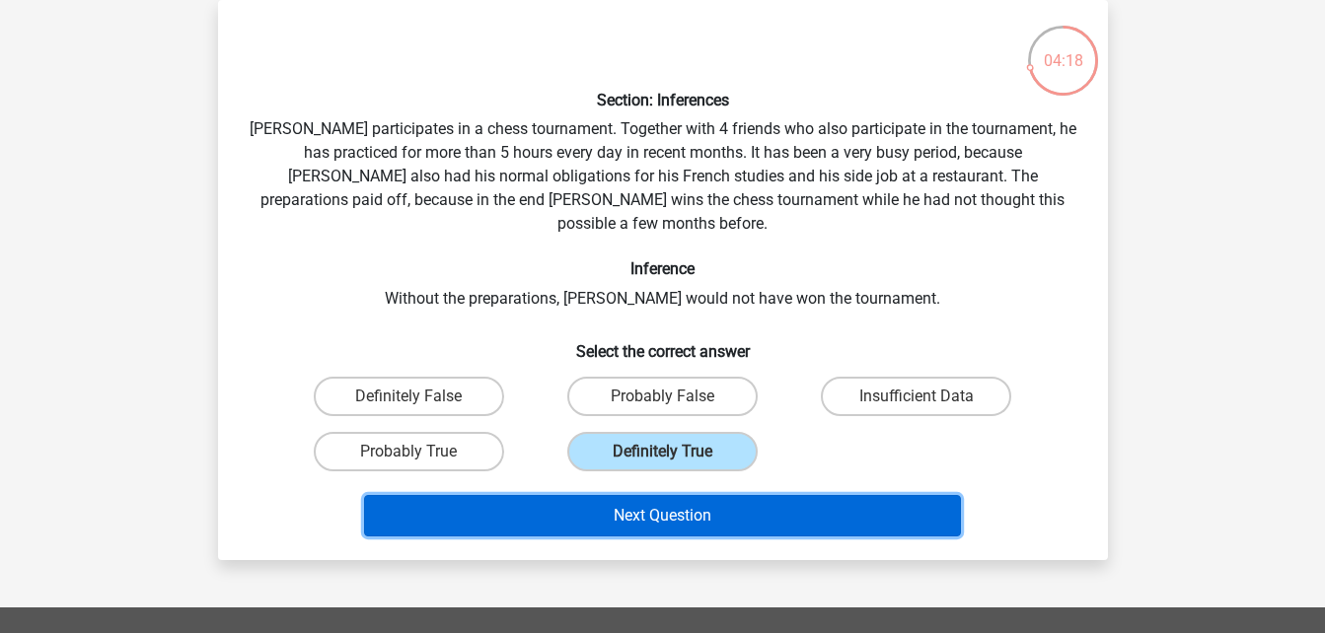
click at [649, 495] on button "Next Question" at bounding box center [662, 515] width 597 height 41
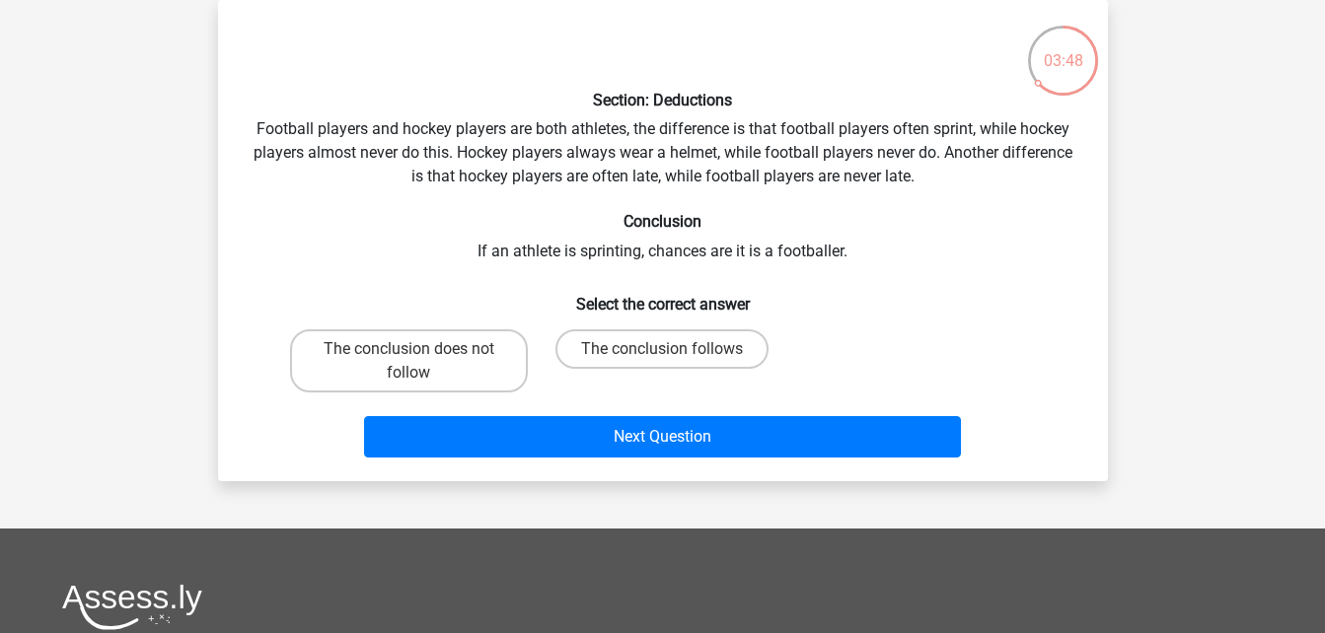
click at [412, 358] on input "The conclusion does not follow" at bounding box center [414, 355] width 13 height 13
radio input "true"
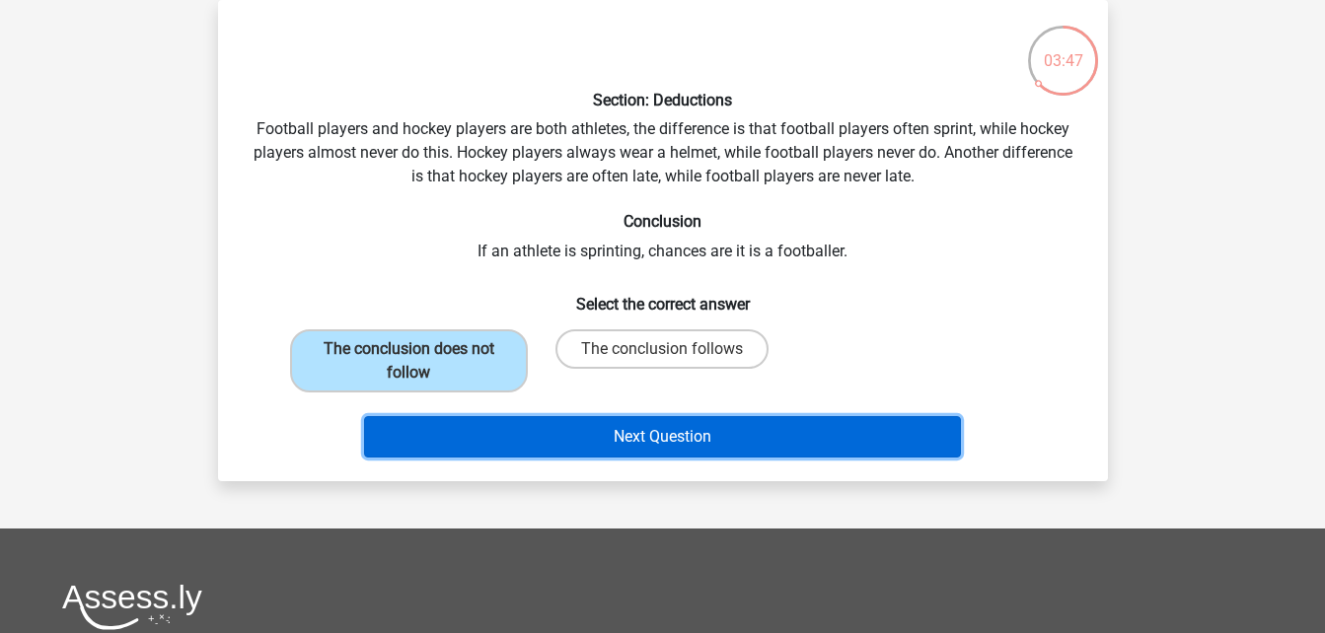
click at [650, 430] on button "Next Question" at bounding box center [662, 436] width 597 height 41
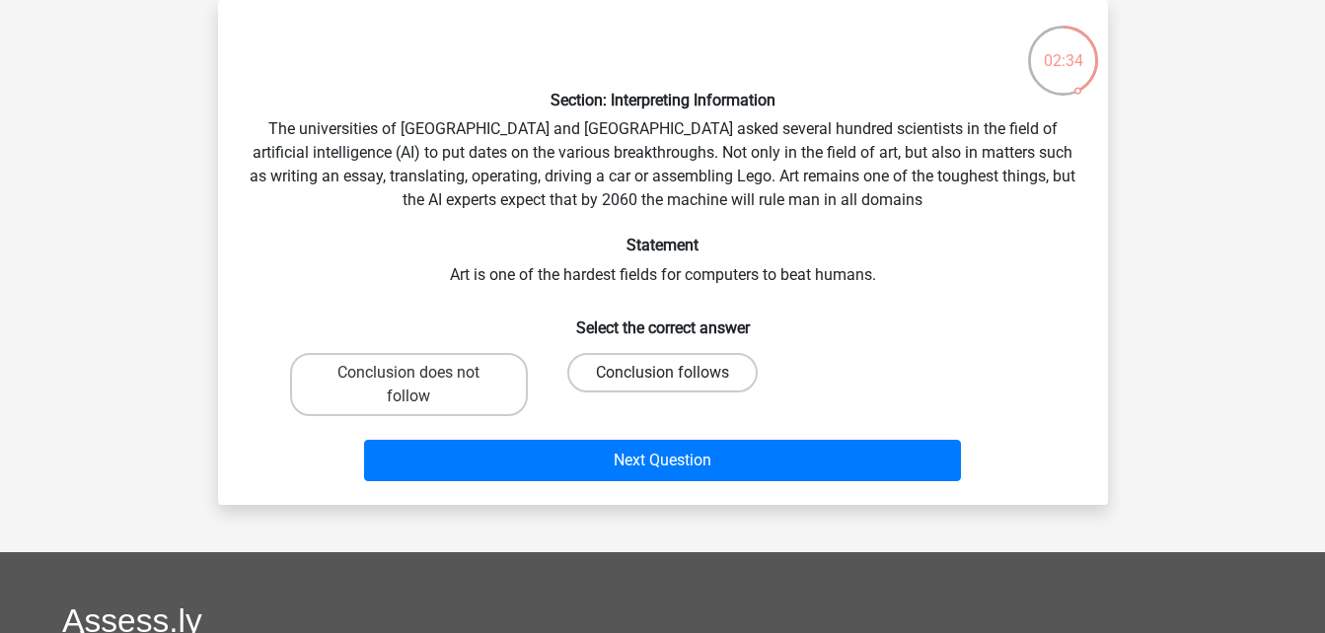
click at [617, 372] on label "Conclusion follows" at bounding box center [662, 372] width 190 height 39
click at [662, 373] on input "Conclusion follows" at bounding box center [668, 379] width 13 height 13
radio input "true"
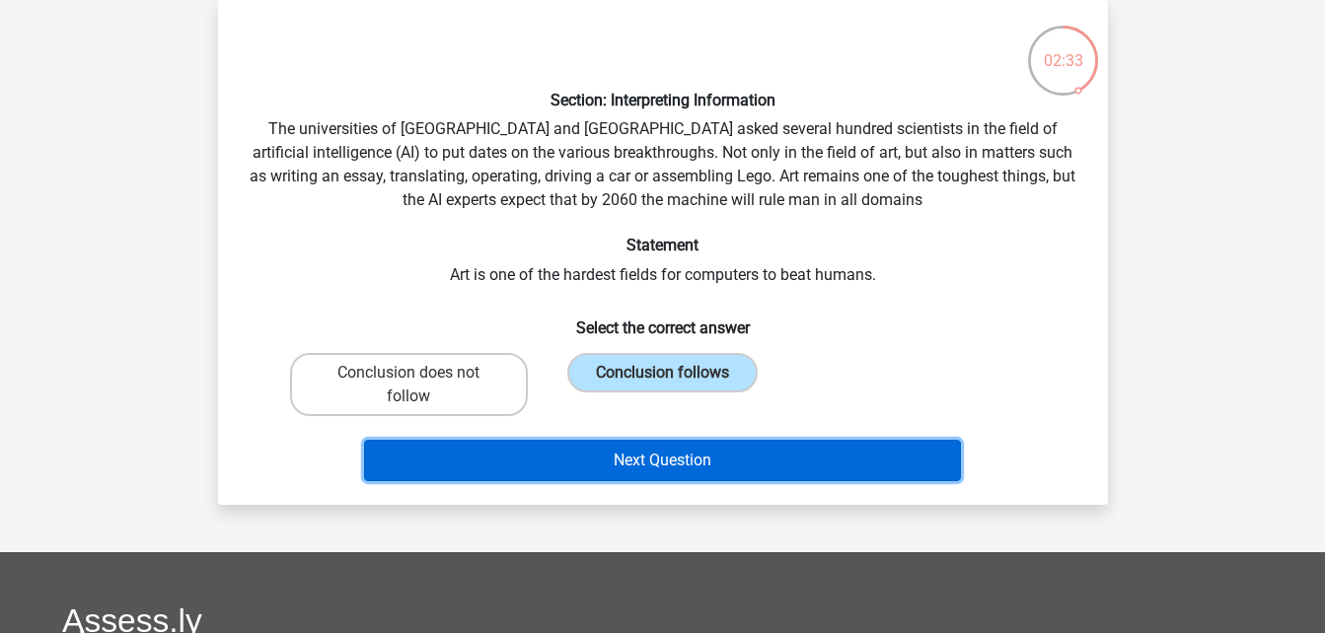
click at [613, 457] on button "Next Question" at bounding box center [662, 460] width 597 height 41
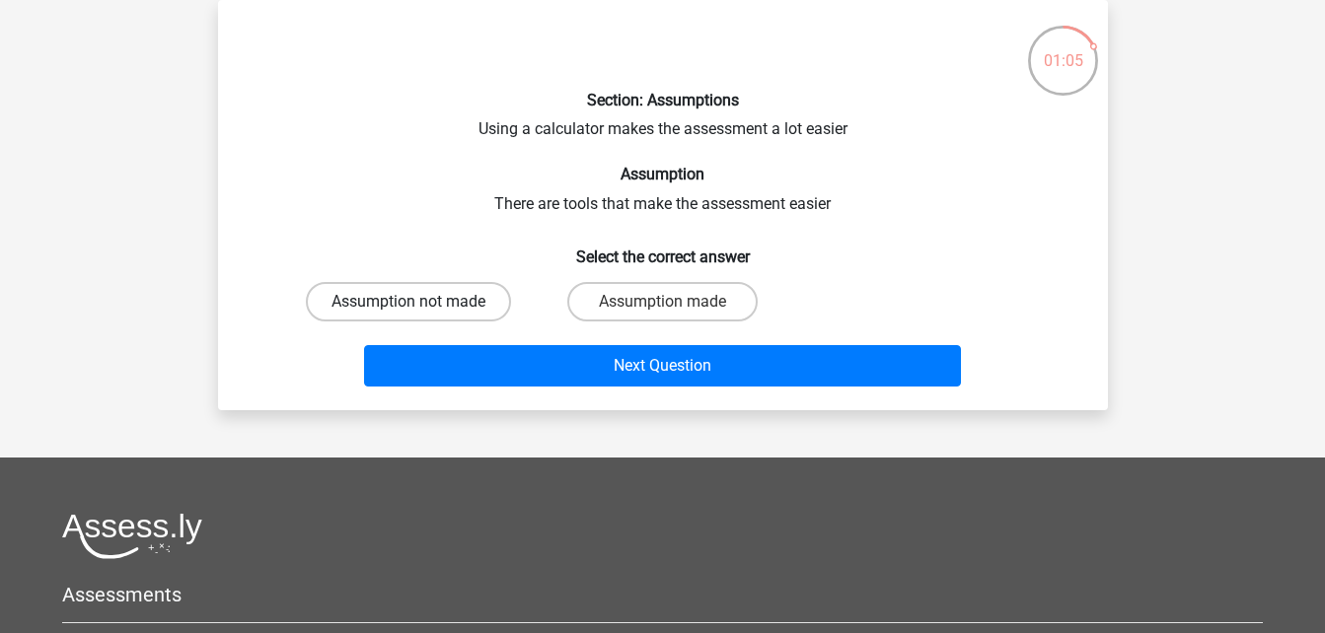
click at [437, 308] on label "Assumption not made" at bounding box center [408, 301] width 205 height 39
click at [421, 308] on input "Assumption not made" at bounding box center [414, 308] width 13 height 13
radio input "true"
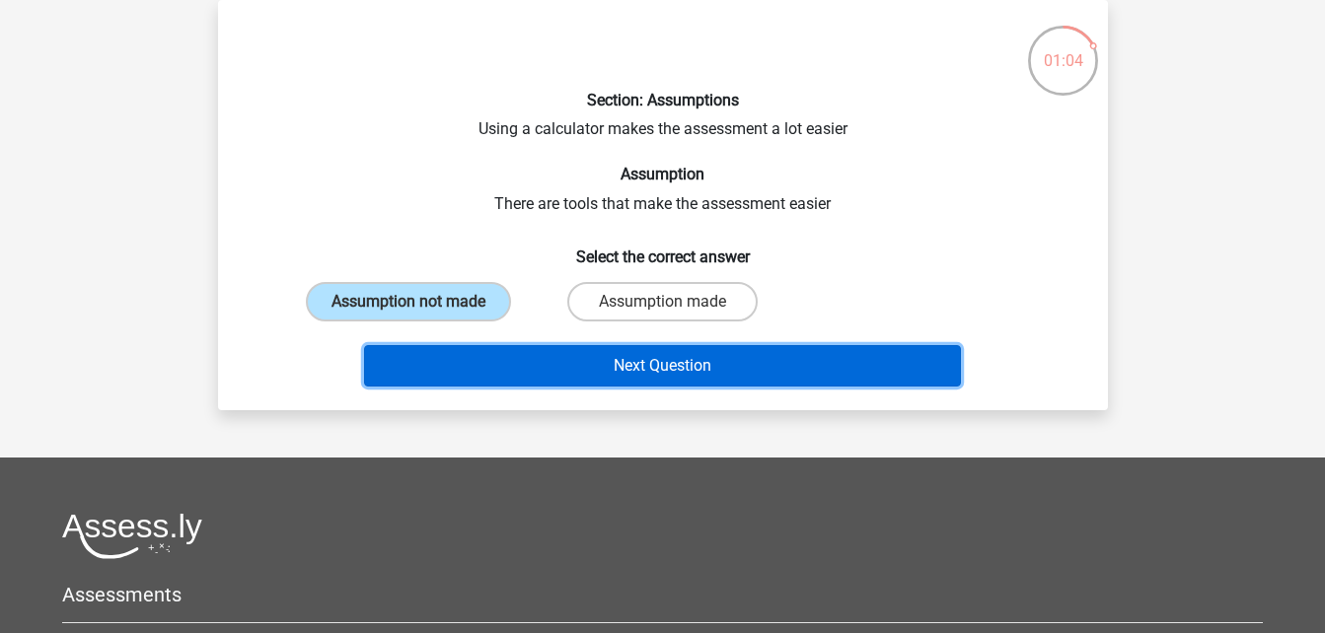
click at [599, 379] on button "Next Question" at bounding box center [662, 365] width 597 height 41
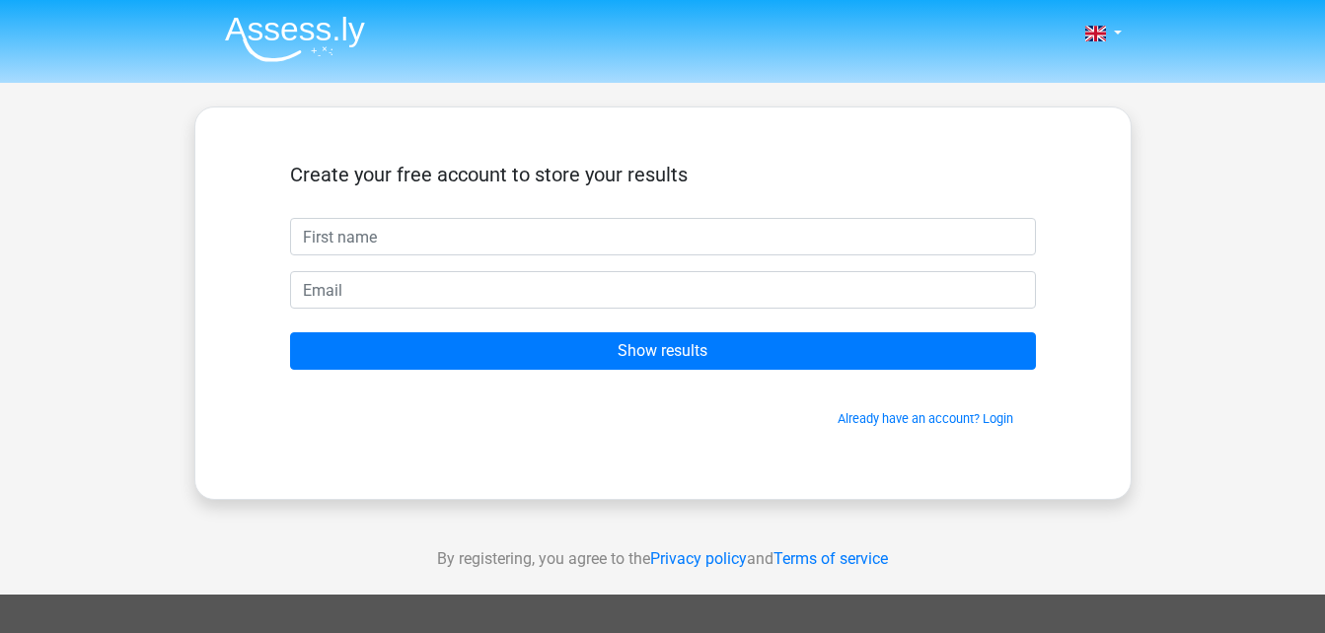
click at [379, 239] on input "text" at bounding box center [663, 236] width 746 height 37
type input "o"
type input "Omolabake"
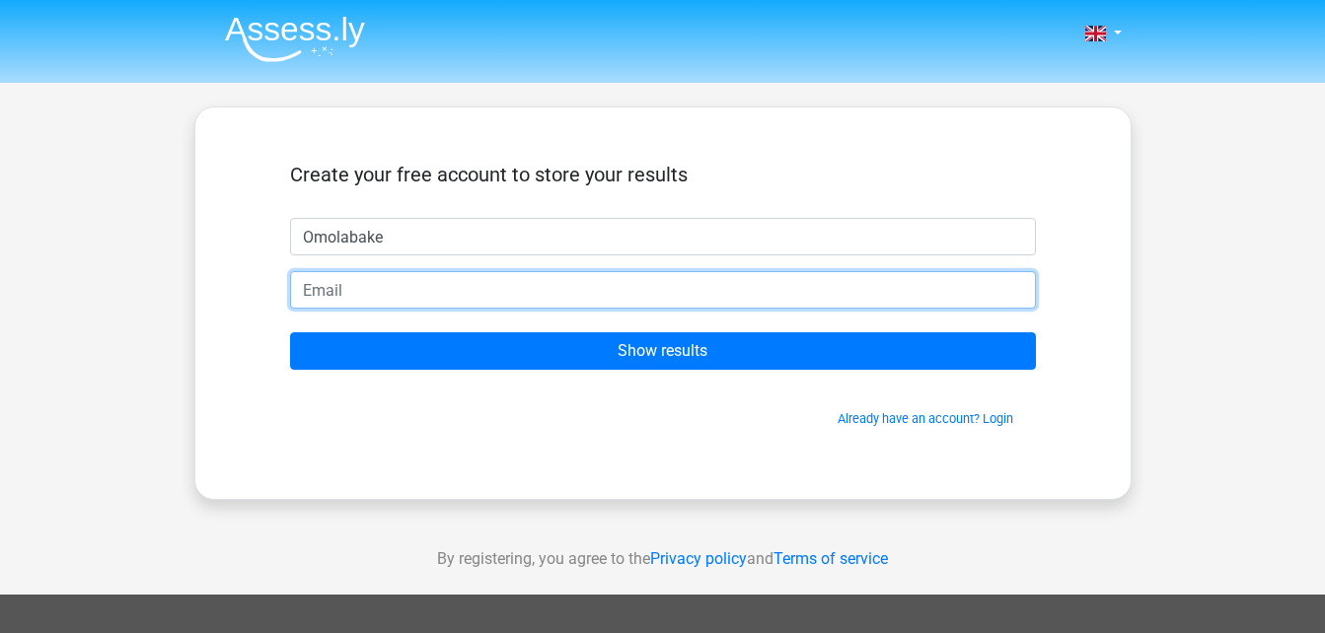
click at [370, 279] on input "email" at bounding box center [663, 289] width 746 height 37
type input "[EMAIL_ADDRESS][DOMAIN_NAME]"
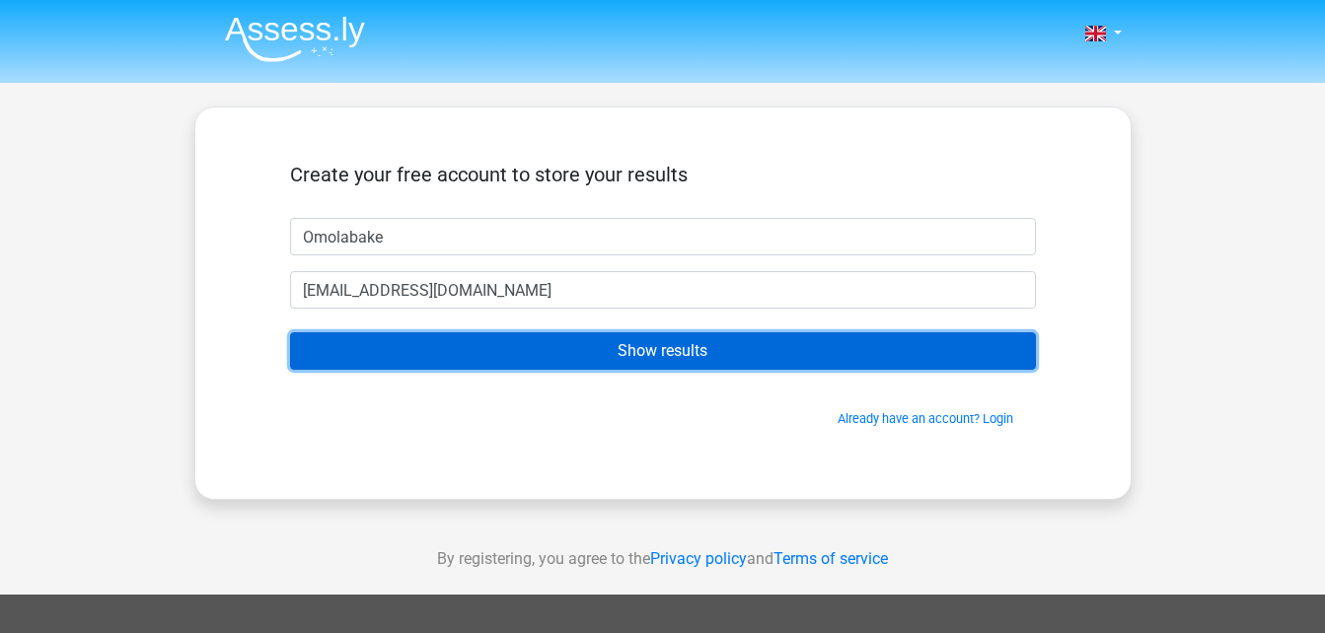
click at [437, 332] on input "Show results" at bounding box center [663, 350] width 746 height 37
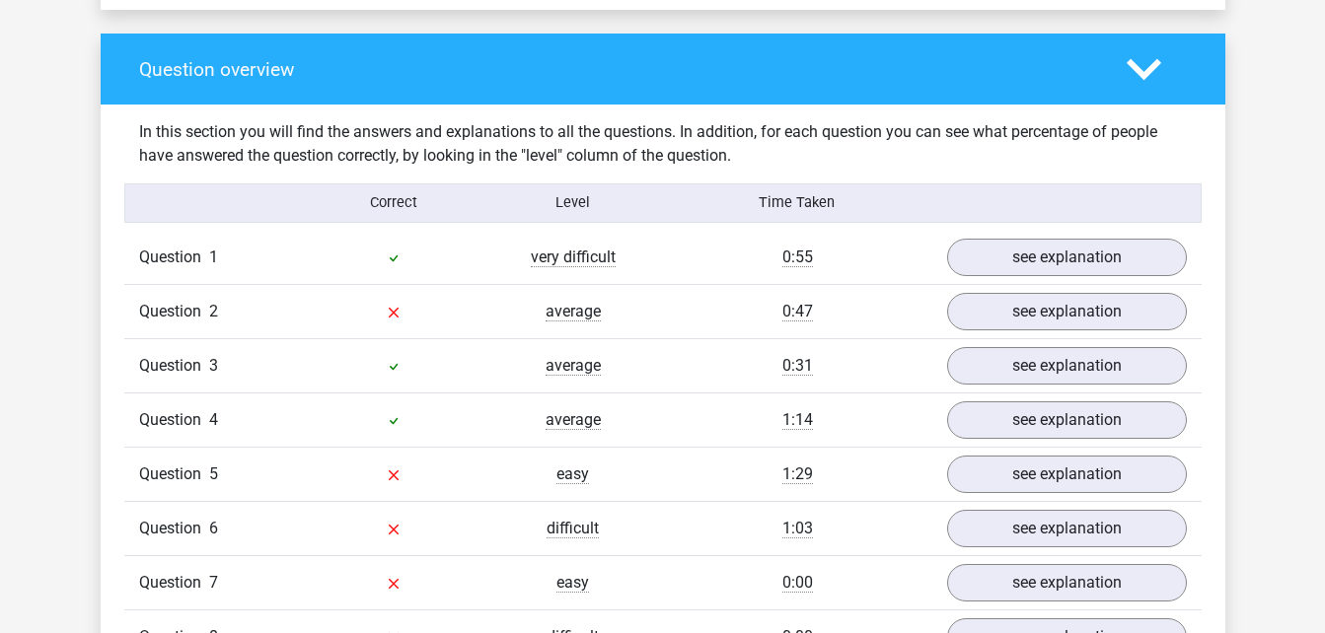
scroll to position [1433, 0]
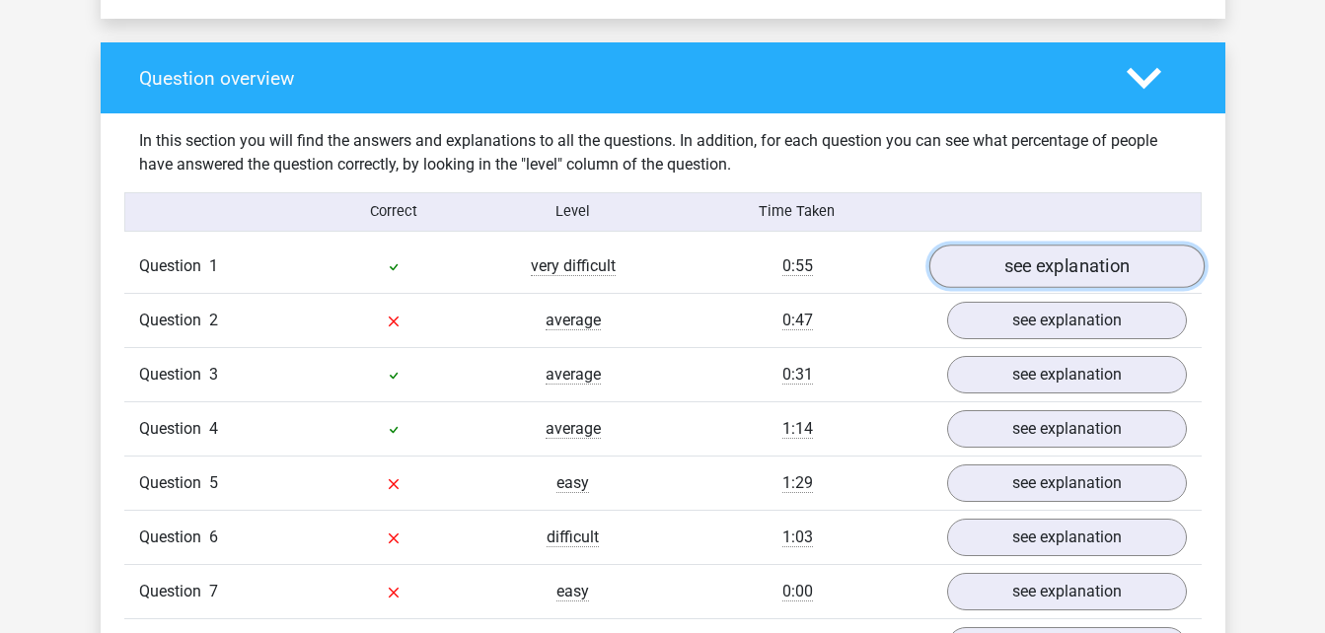
click at [1047, 252] on link "see explanation" at bounding box center [1065, 266] width 275 height 43
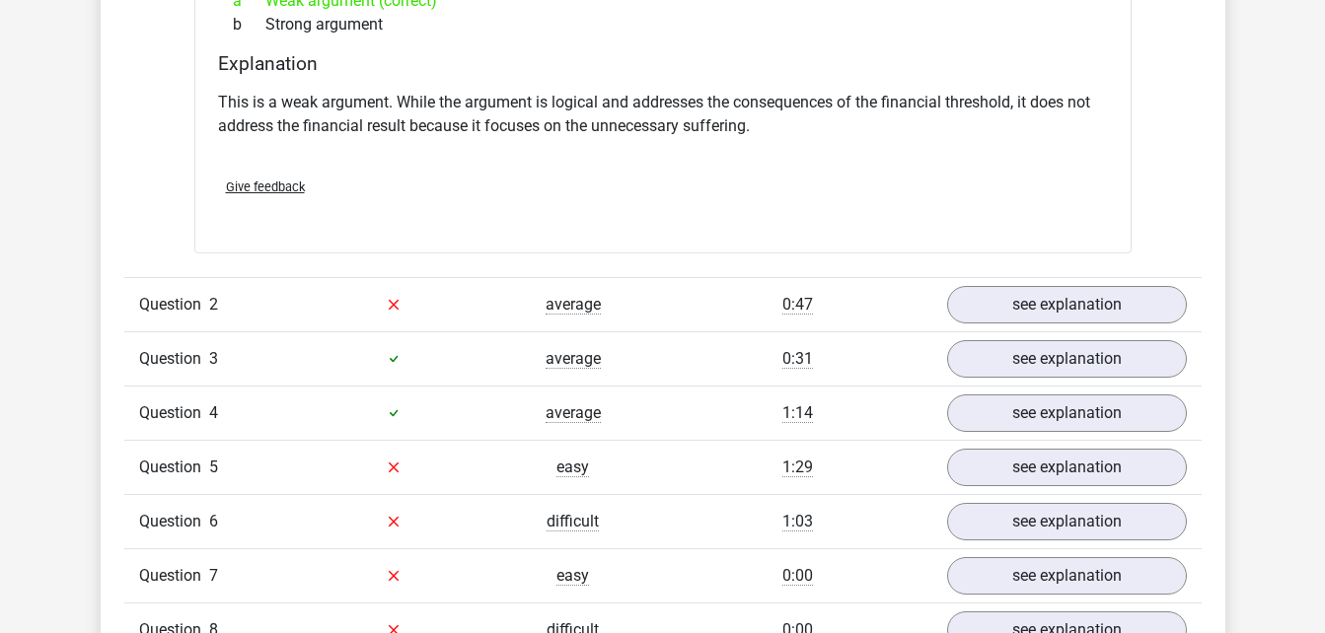
scroll to position [1999, 0]
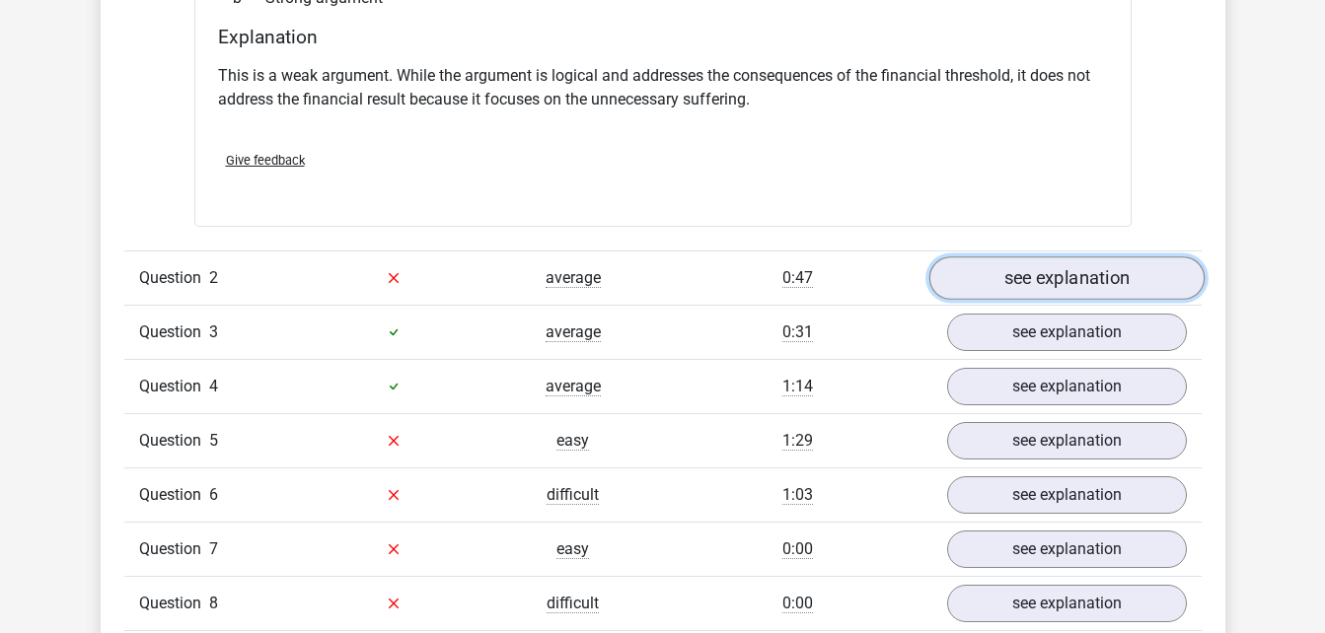
click at [1052, 270] on link "see explanation" at bounding box center [1065, 278] width 275 height 43
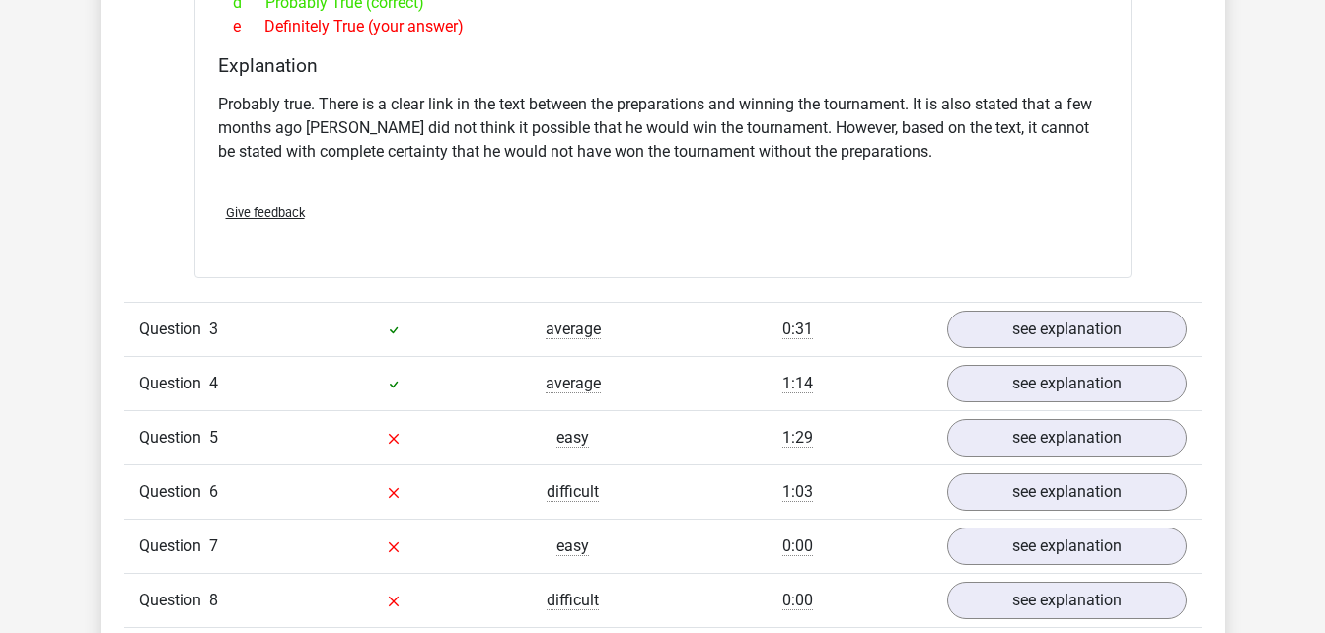
scroll to position [2708, 0]
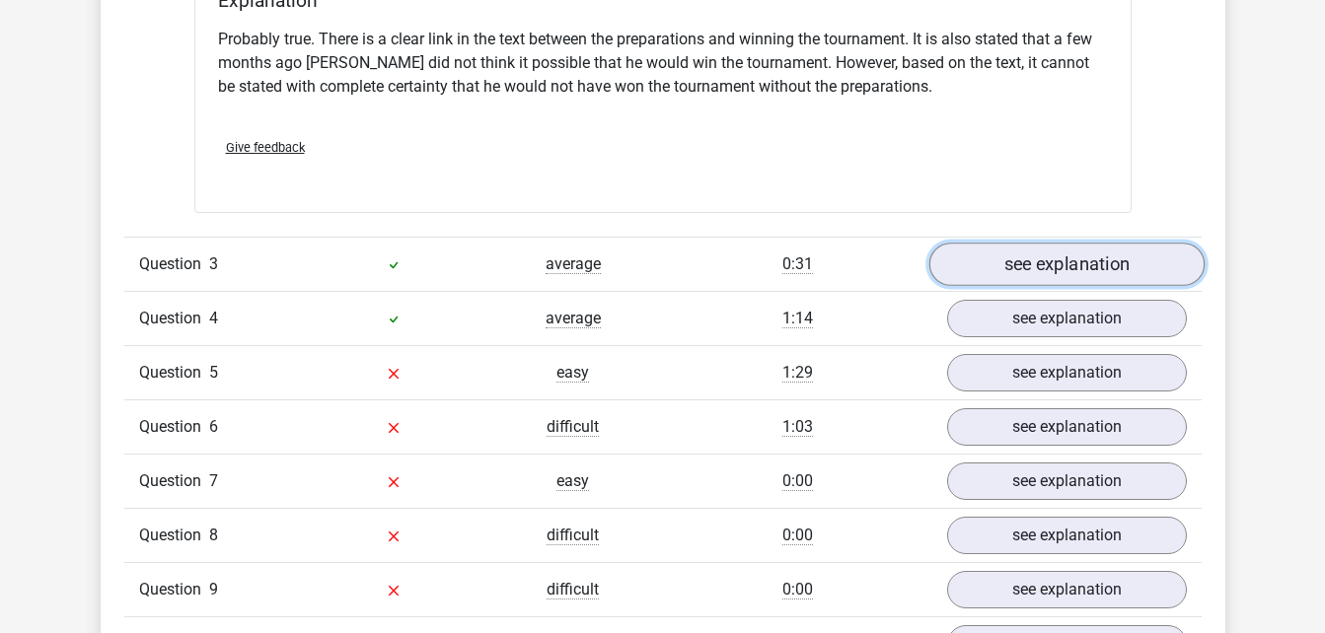
click at [1089, 244] on link "see explanation" at bounding box center [1065, 264] width 275 height 43
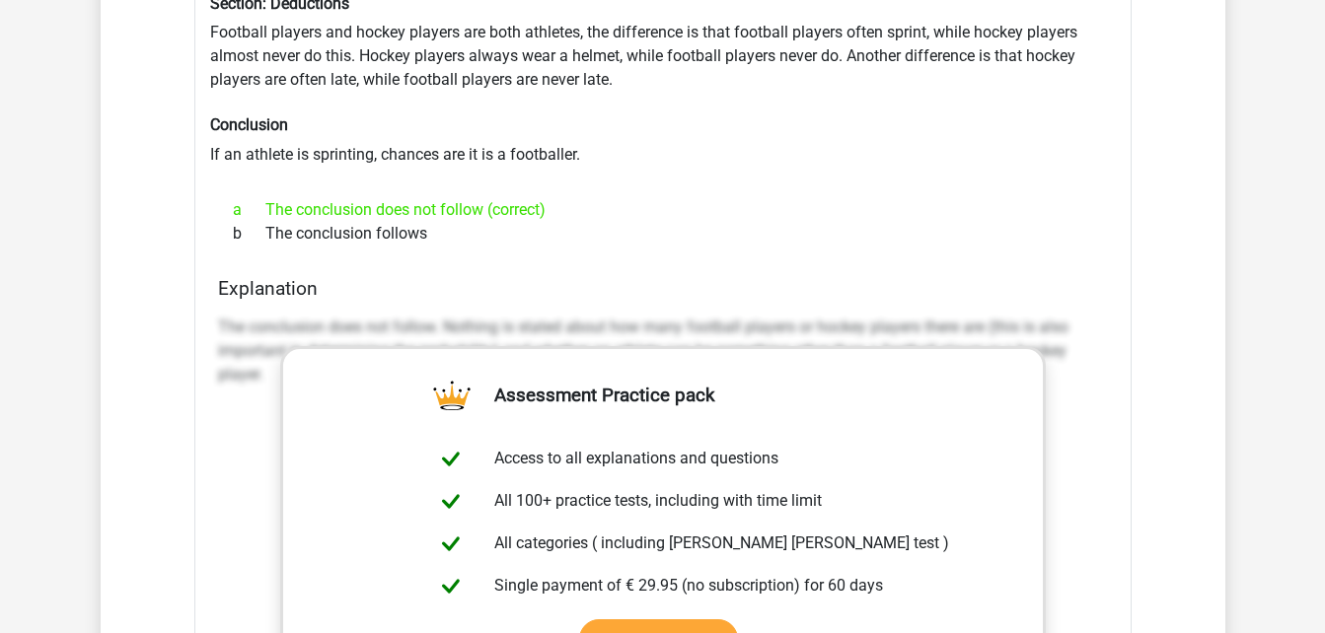
scroll to position [3208, 0]
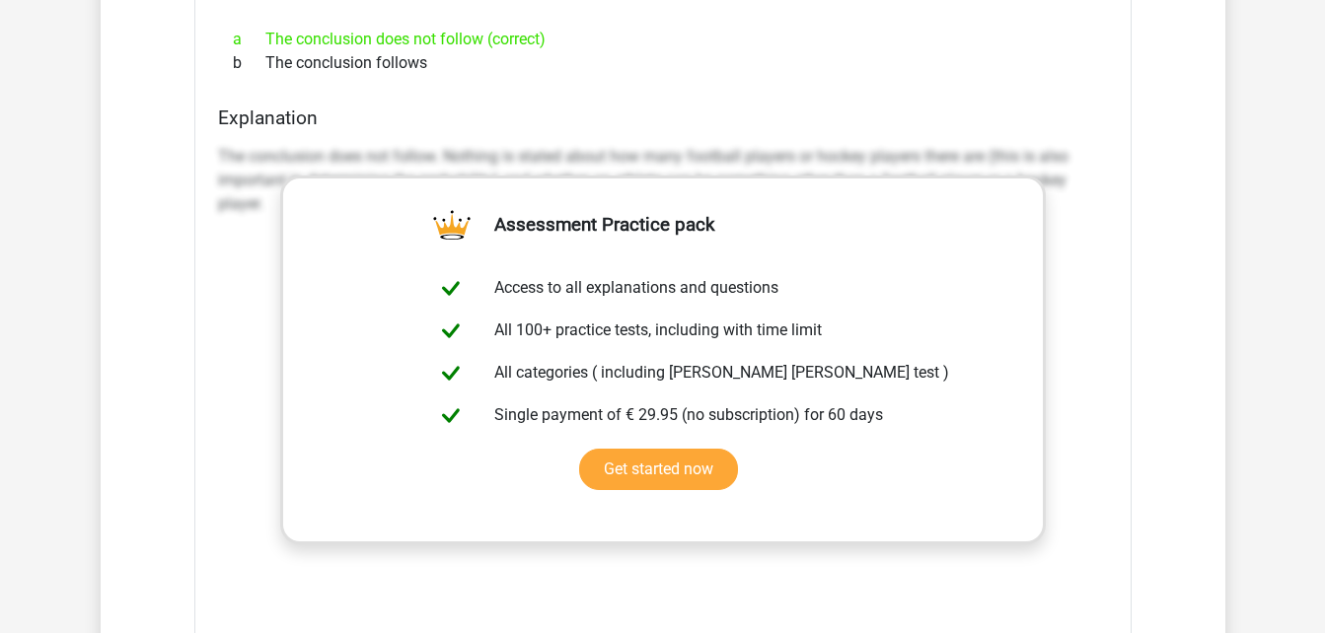
click at [1091, 362] on div "The conclusion does not follow. Nothing is stated about how many football playe…" at bounding box center [663, 433] width 890 height 592
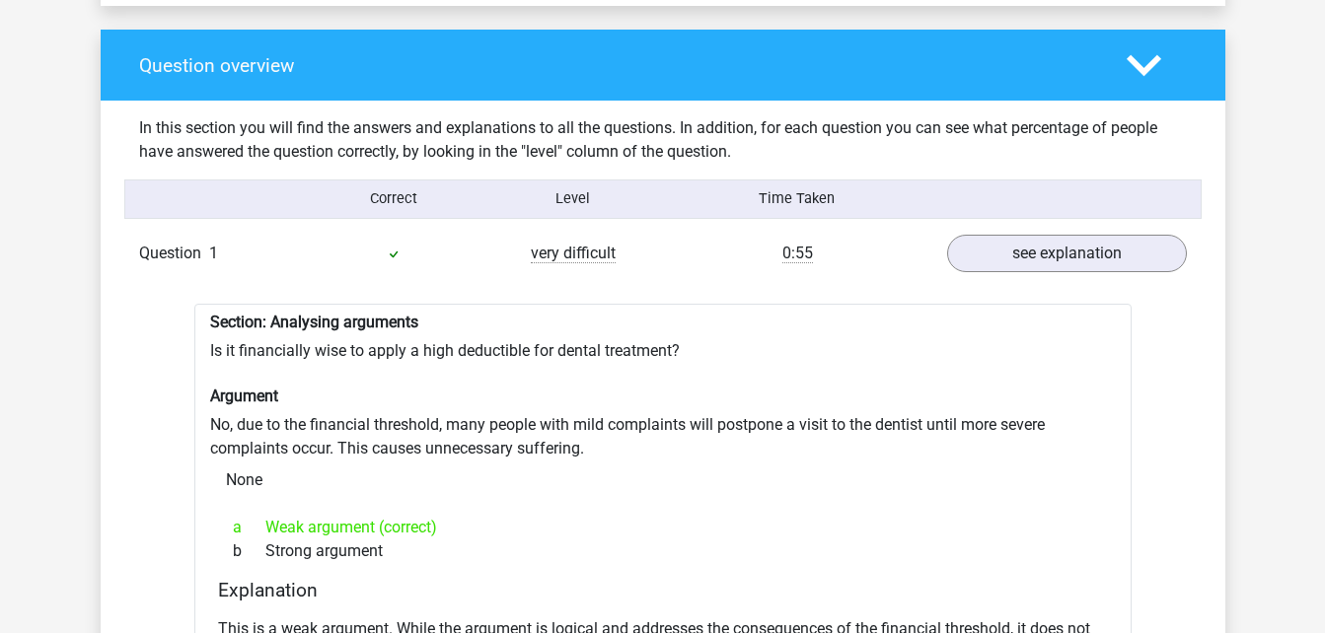
scroll to position [1393, 0]
